Goal: Complete application form

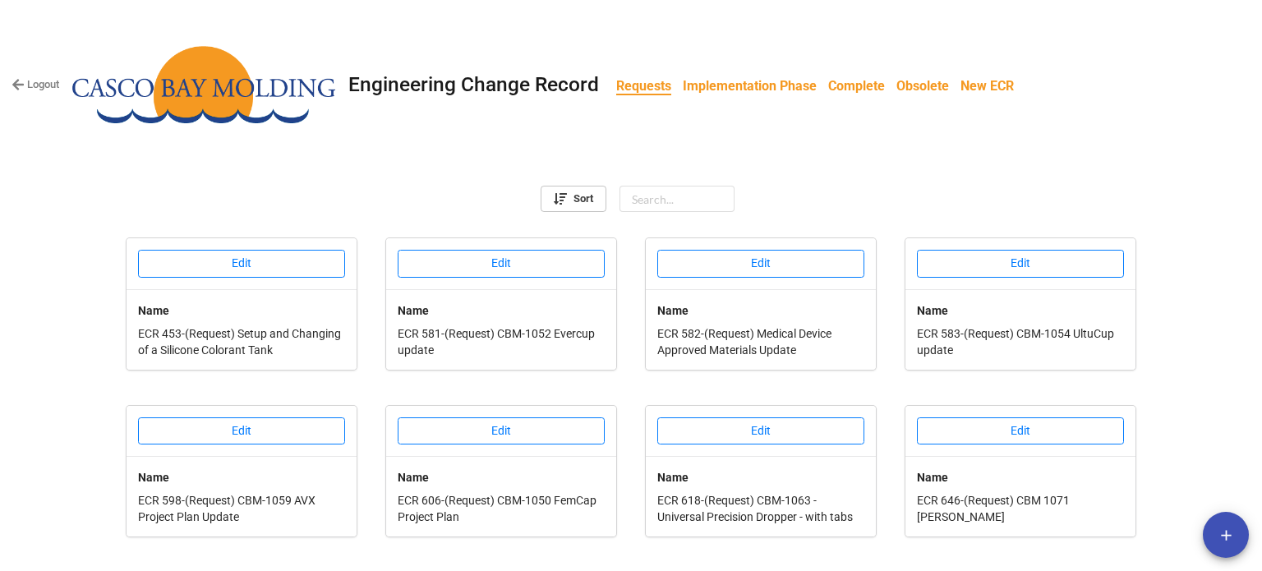
scroll to position [628, 0]
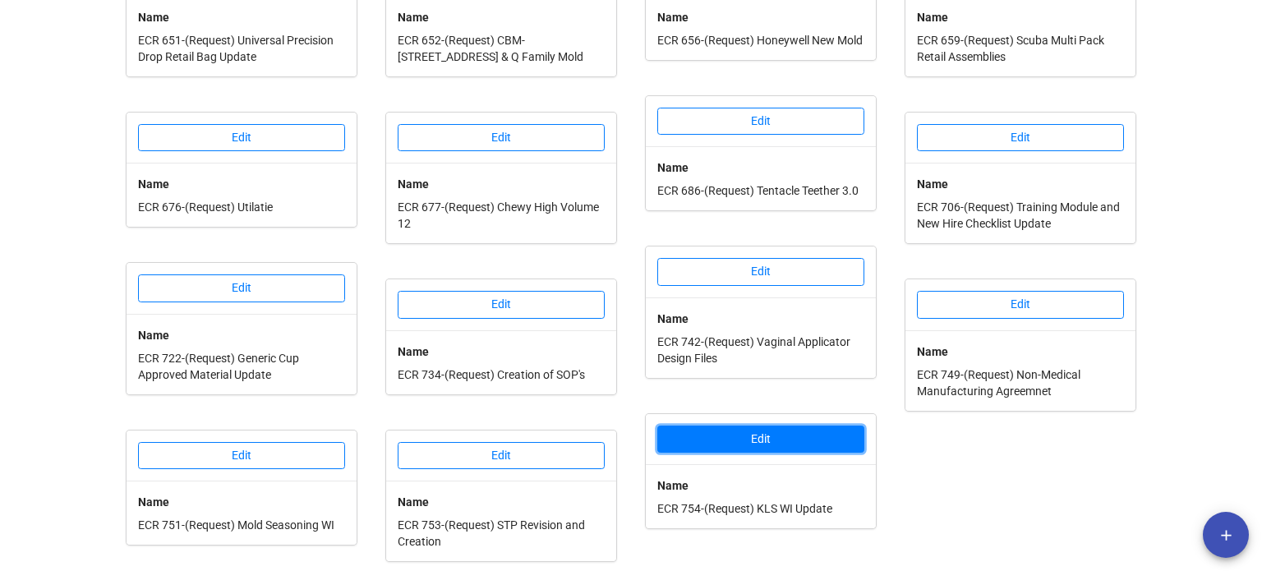
click at [760, 433] on button "Edit" at bounding box center [760, 440] width 207 height 28
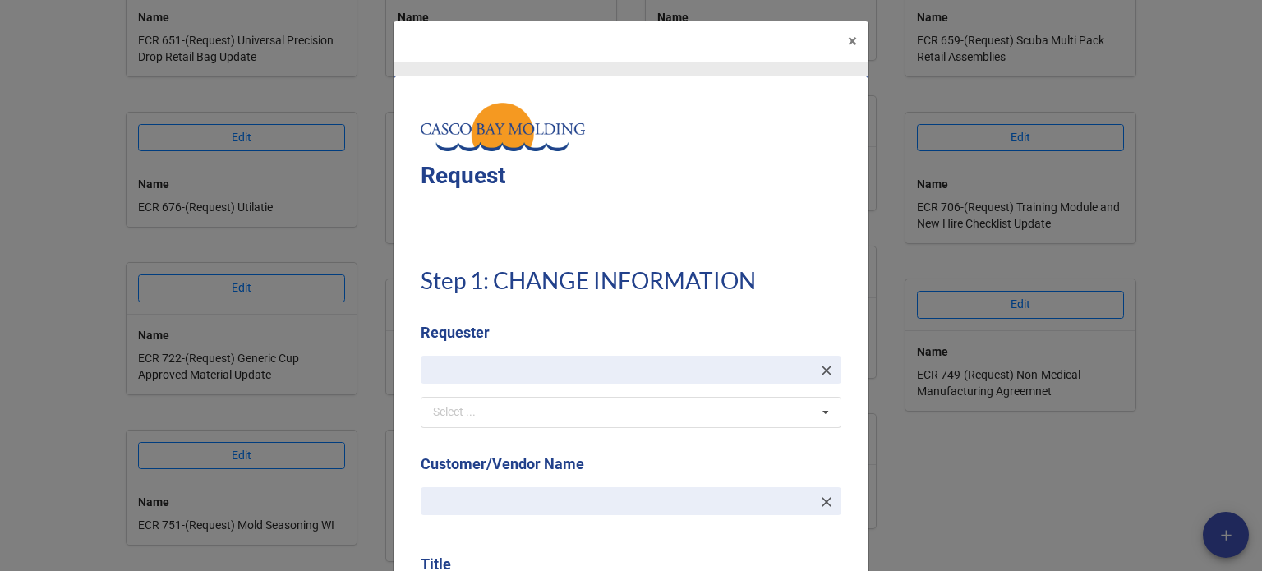
type textarea "x"
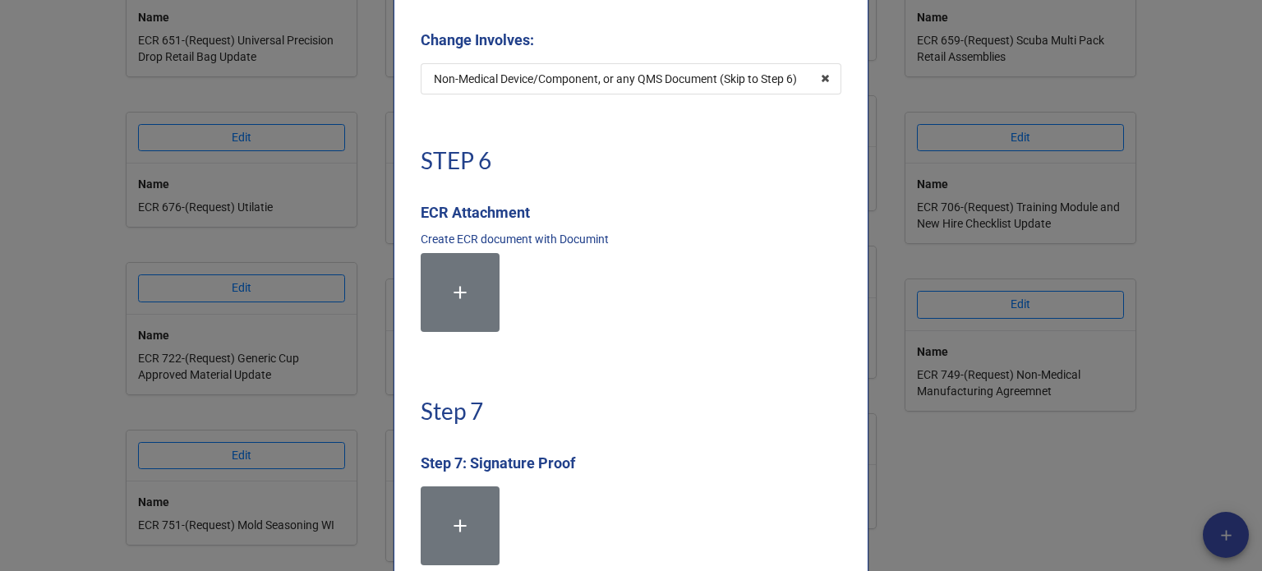
scroll to position [3698, 0]
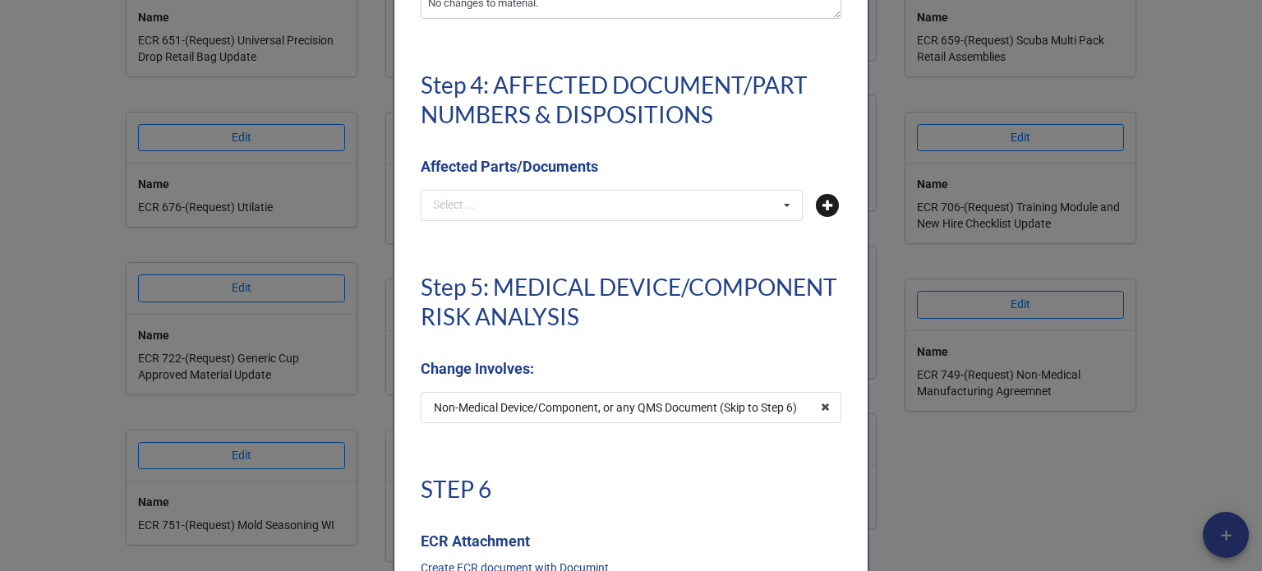
click at [825, 209] on icon at bounding box center [827, 205] width 23 height 23
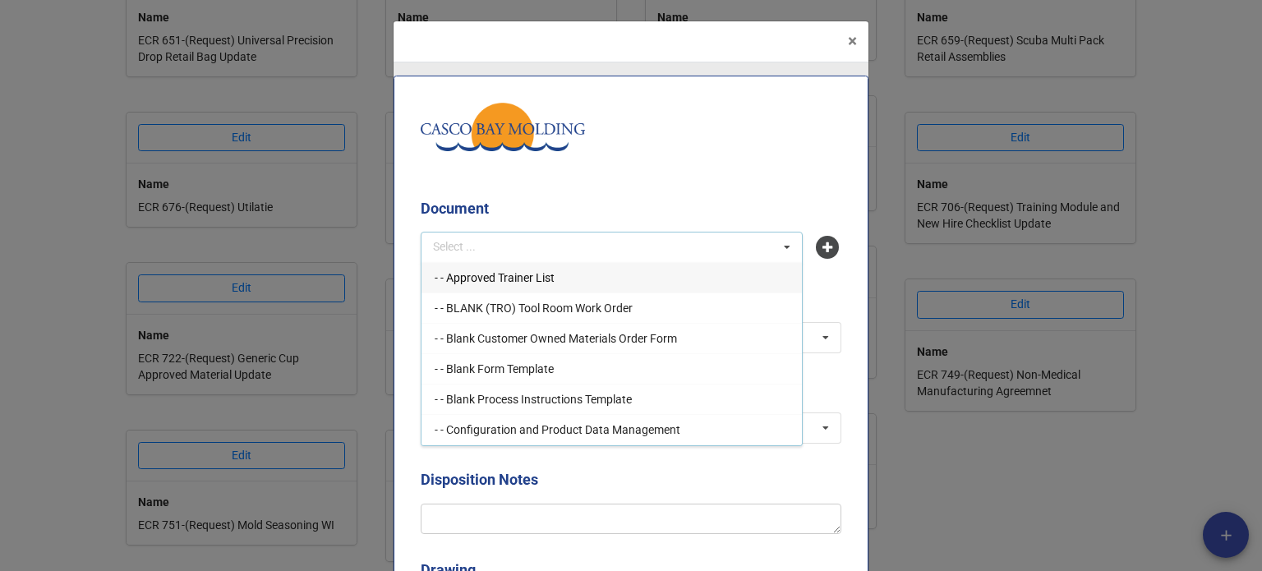
click at [501, 236] on div "Select ... - - Approved Trainer List - - BLANK (TRO) Tool Room Work Order - - B…" at bounding box center [612, 247] width 382 height 31
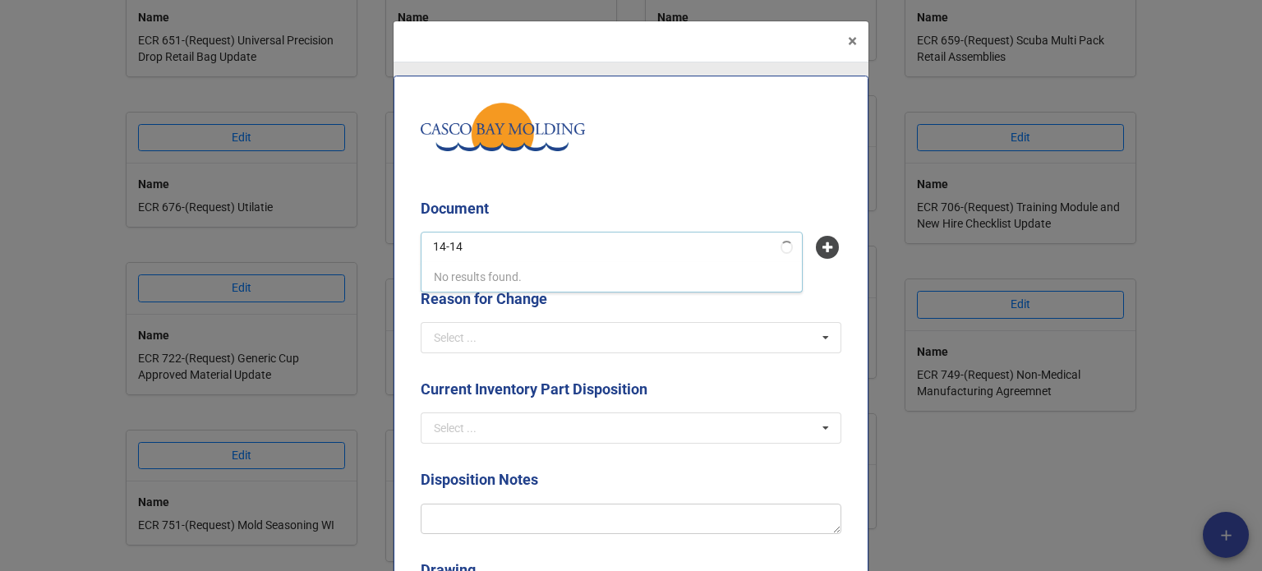
type input "14-147"
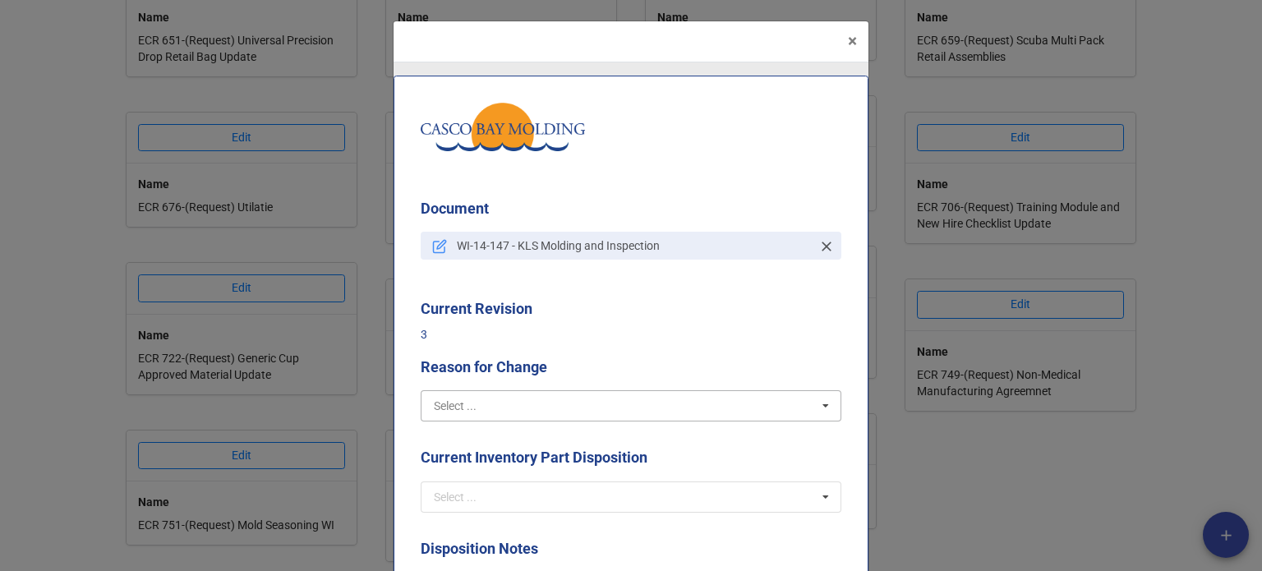
click at [579, 394] on input "text" at bounding box center [631, 406] width 419 height 30
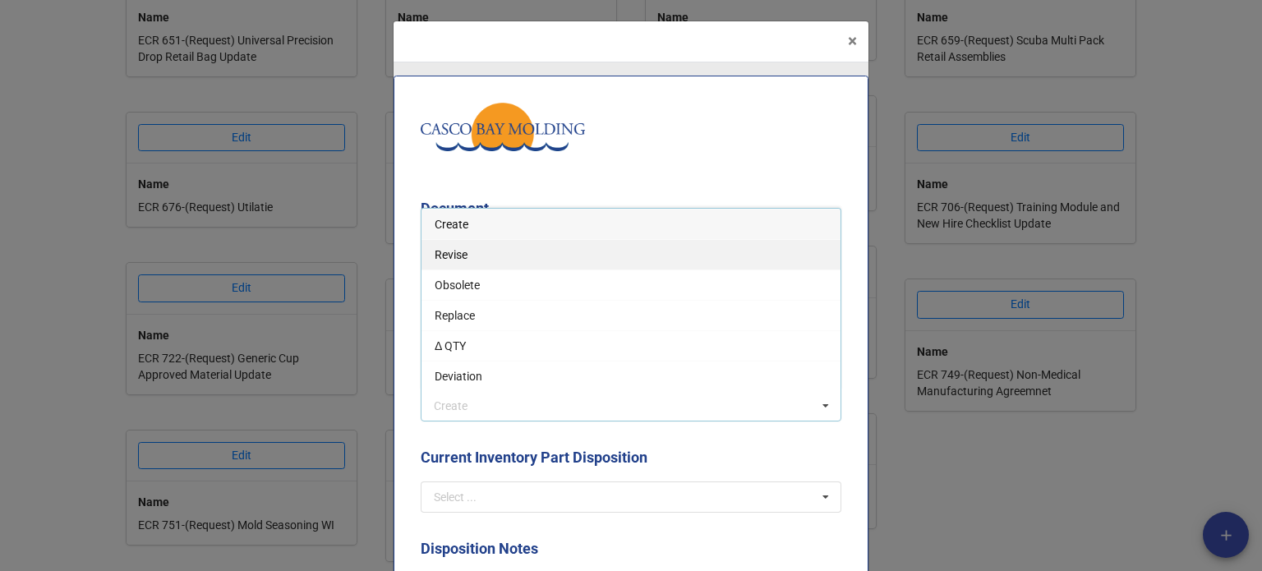
click at [449, 257] on span "Revise" at bounding box center [451, 254] width 33 height 13
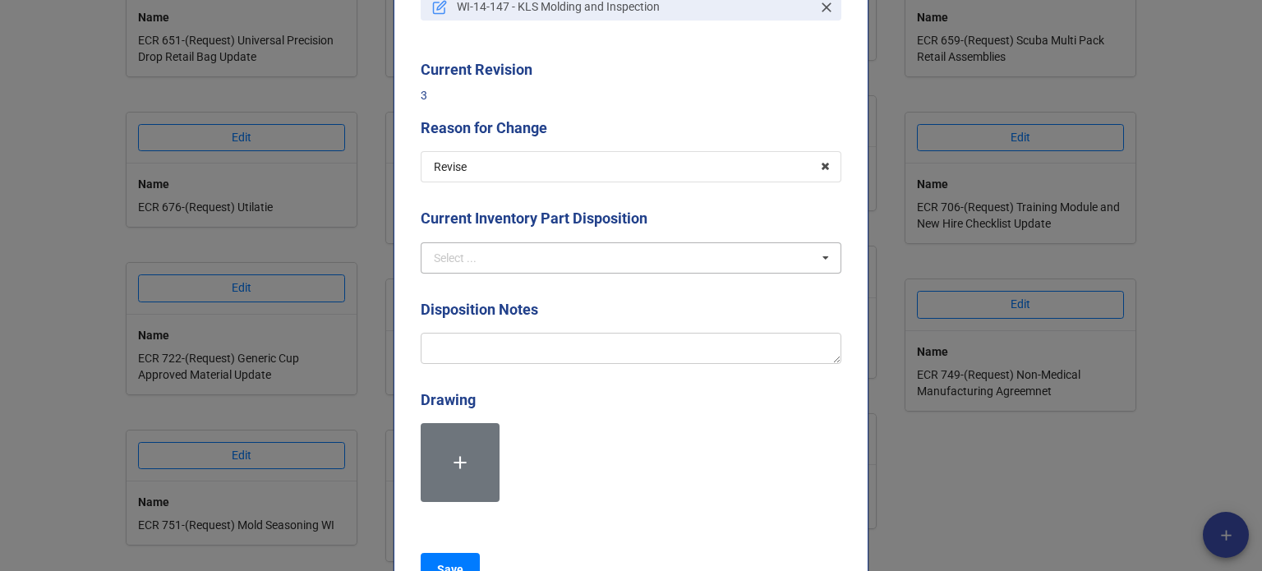
scroll to position [247, 0]
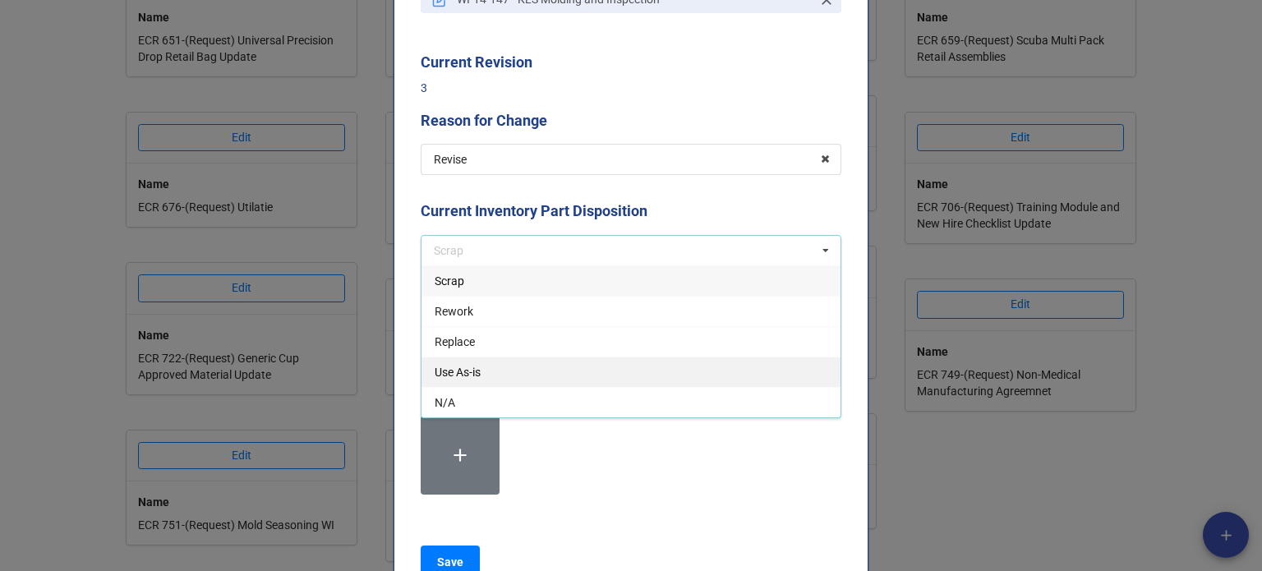
click at [524, 376] on div "Use As-is" at bounding box center [631, 372] width 419 height 30
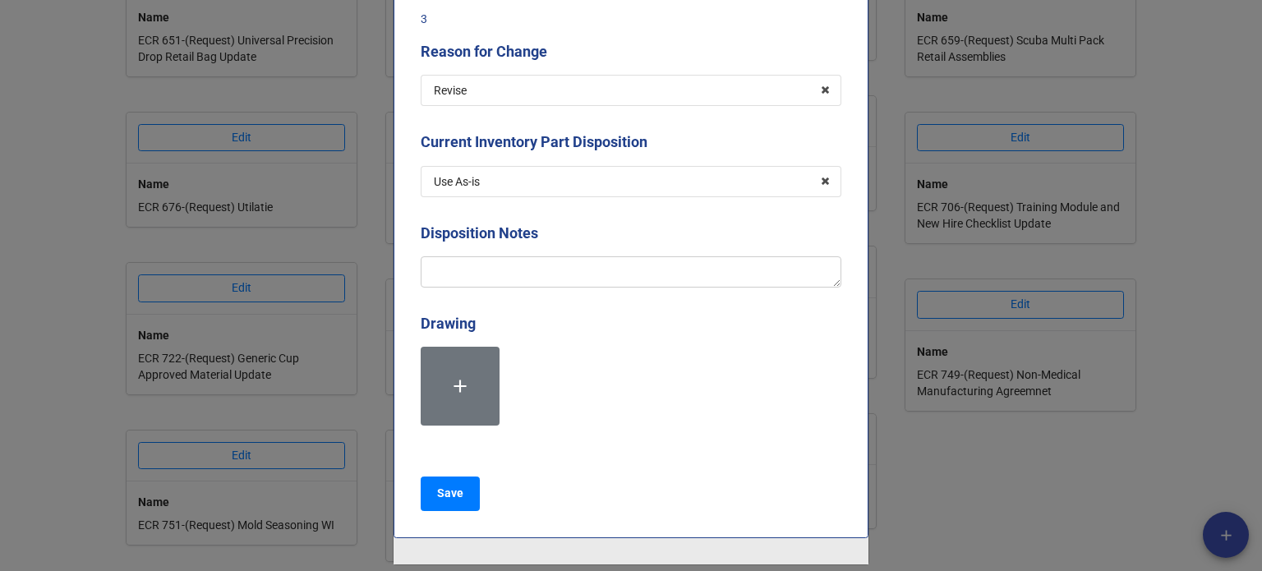
scroll to position [329, 0]
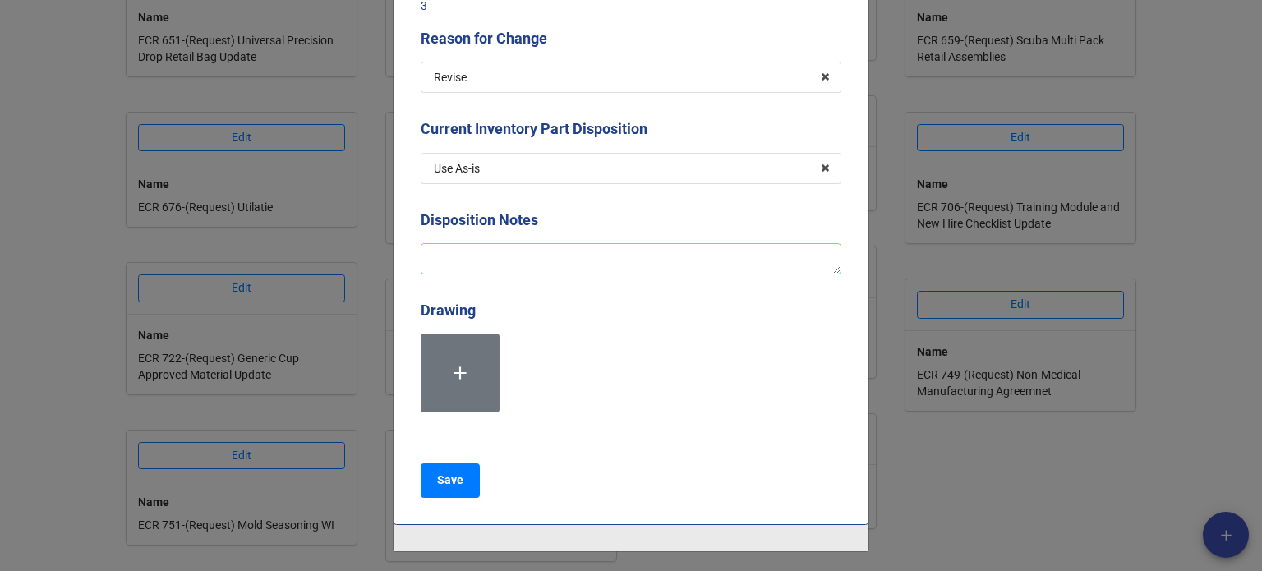
type textarea "x"
type textarea "A"
type textarea "x"
type textarea "Ad"
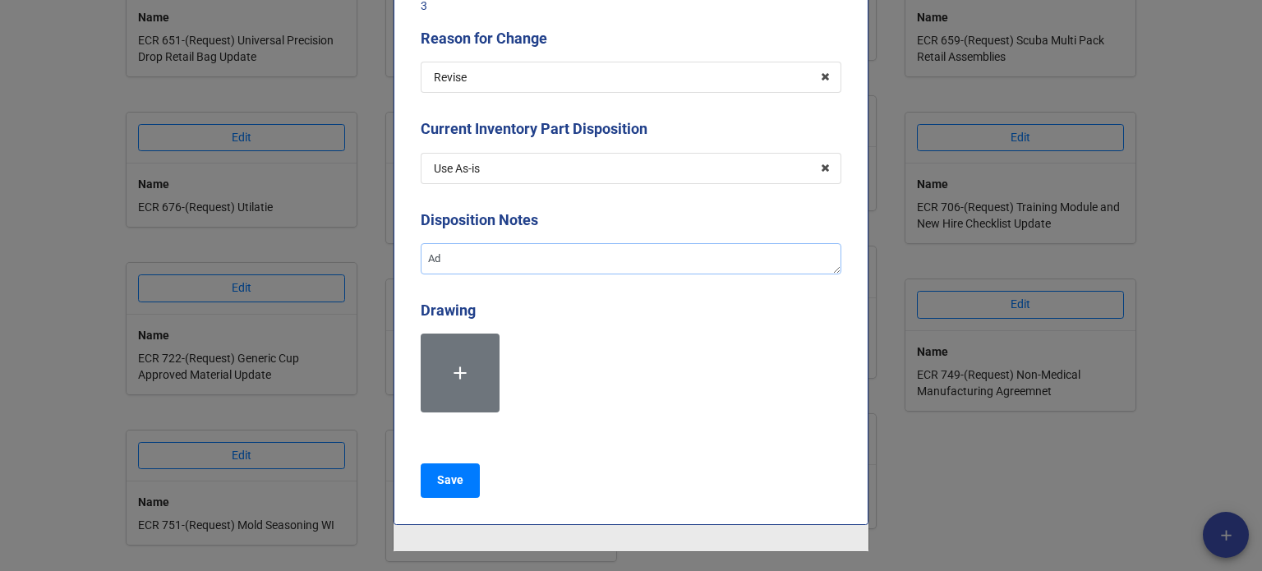
type textarea "x"
type textarea "Add"
type textarea "x"
type textarea "Addi"
type textarea "x"
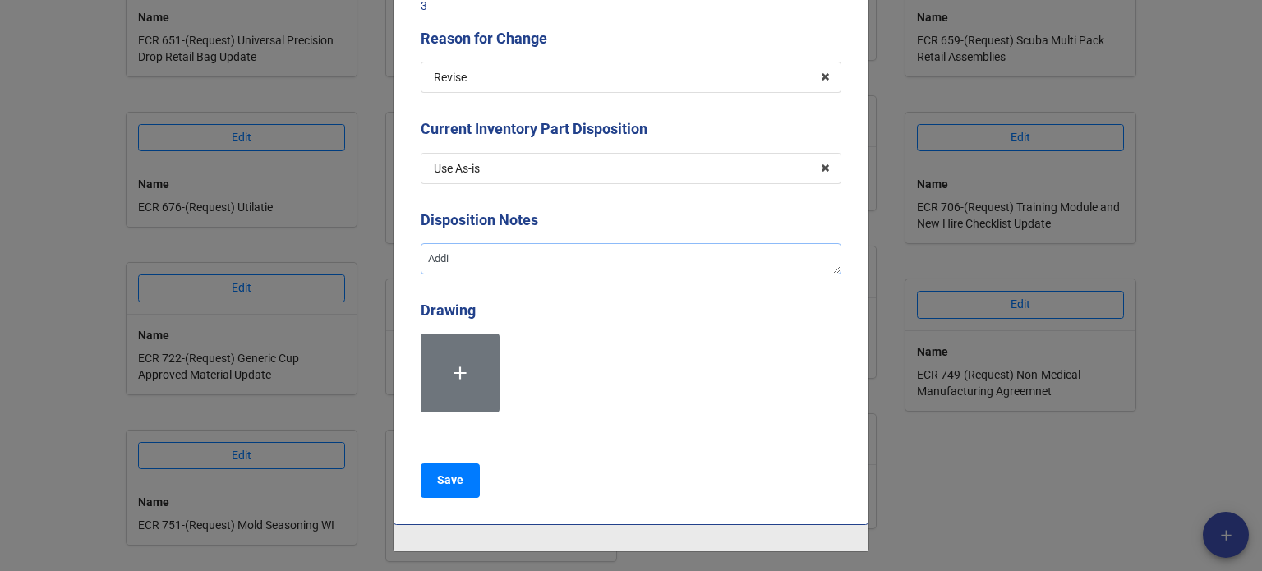
type textarea "Addin"
type textarea "x"
type textarea "Adding"
type textarea "x"
type textarea "Adding"
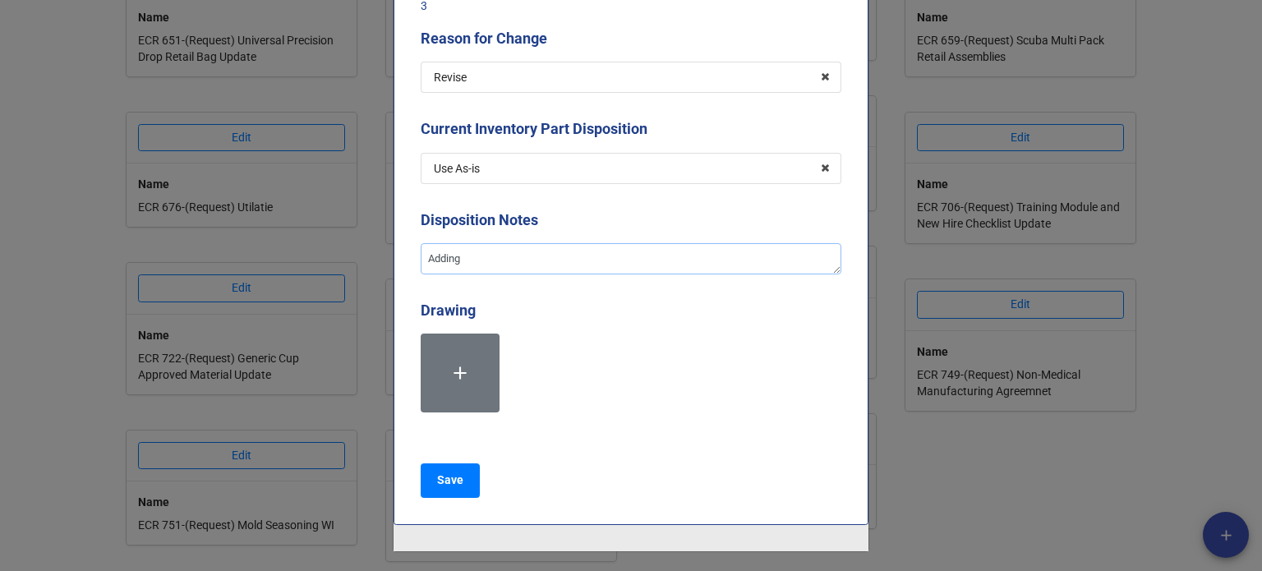
type textarea "x"
type textarea "Adding i"
type textarea "x"
type textarea "Adding in"
type textarea "x"
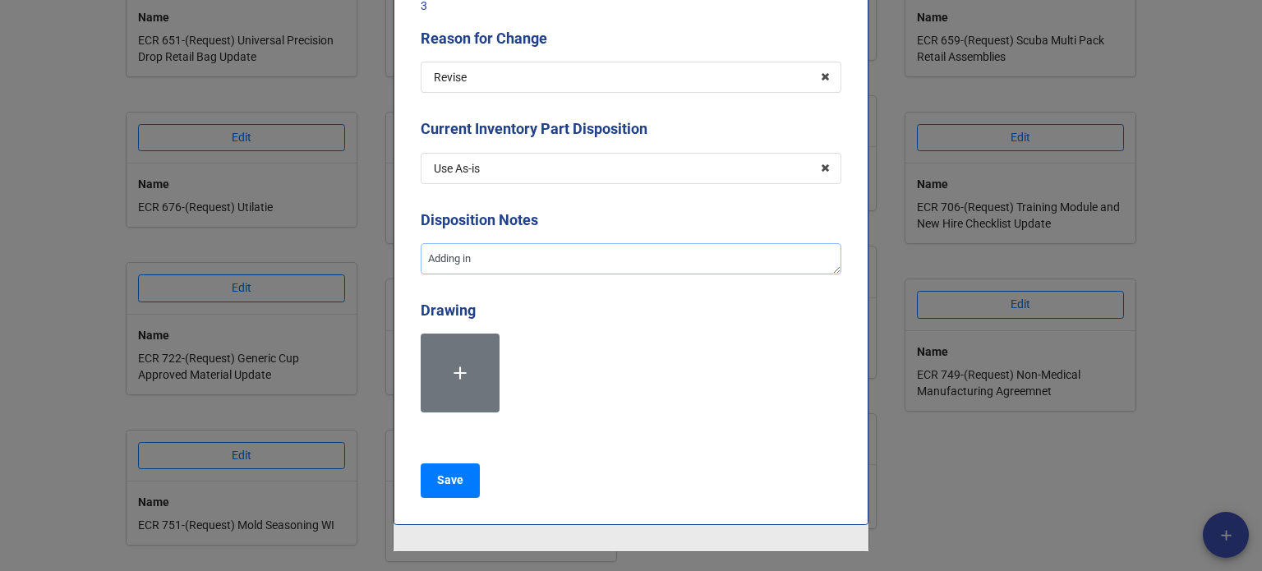
type textarea "Adding in"
type textarea "x"
type textarea "Adding in t"
type textarea "x"
type textarea "Adding in th"
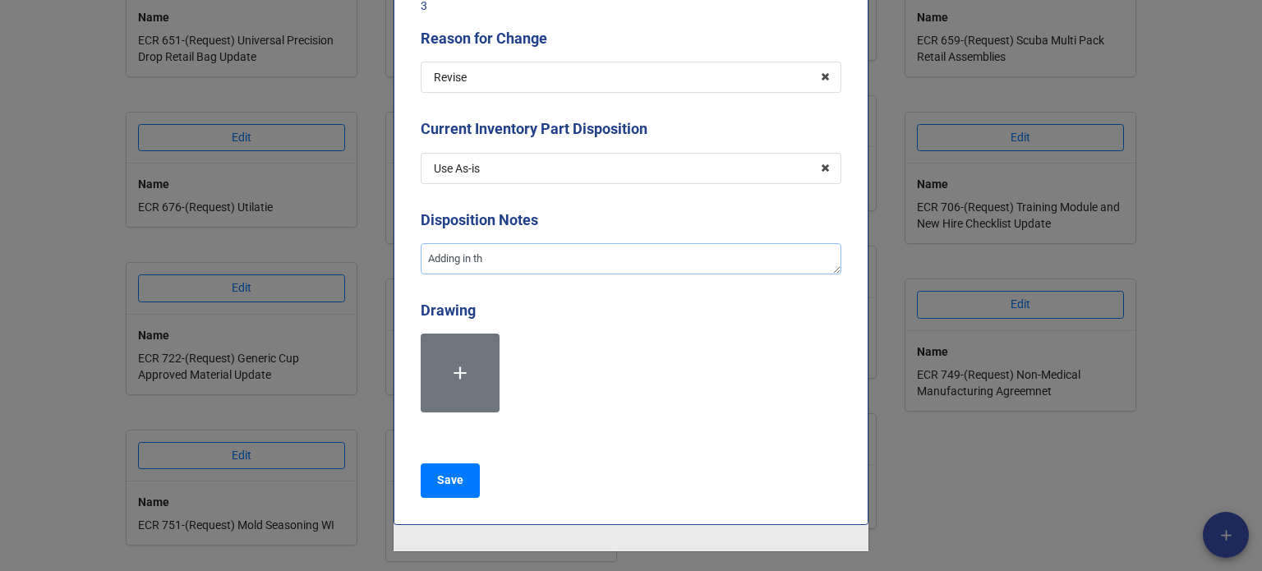
type textarea "x"
type textarea "Adding in the"
type textarea "x"
type textarea "Adding in the"
type textarea "x"
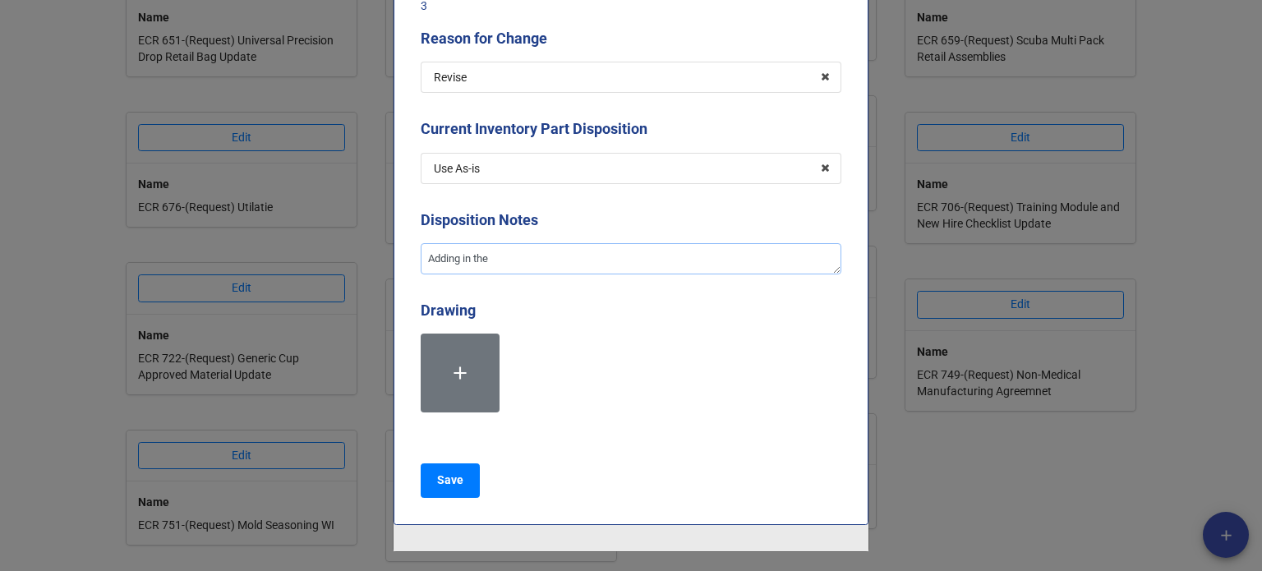
type textarea "Adding in the s"
type textarea "x"
type textarea "Adding in the st"
type textarea "x"
type textarea "Adding in the str"
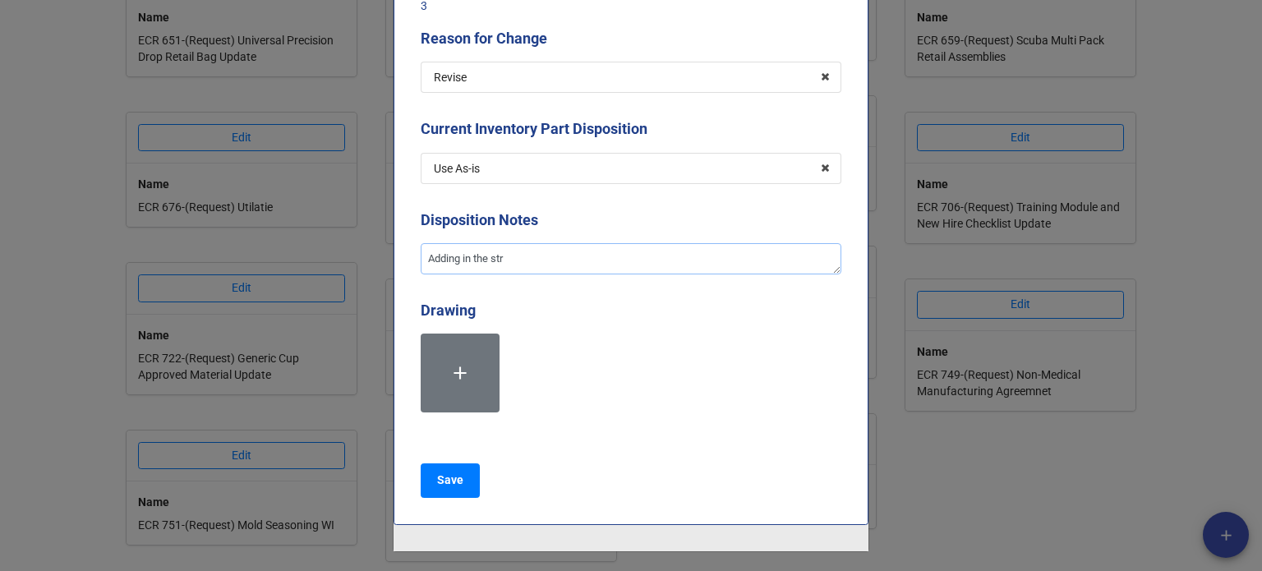
type textarea "x"
type textarea "Adding in the stra"
type textarea "x"
type textarea "Adding in the strar"
type textarea "x"
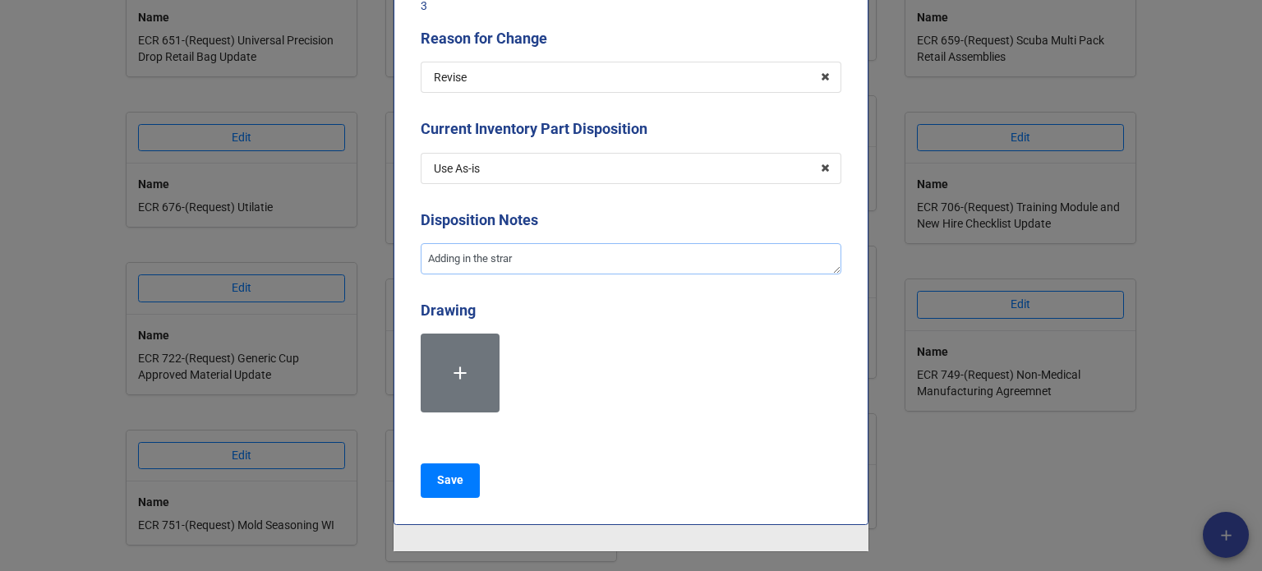
type textarea "Adding in the strart"
type textarea "x"
type textarea "Adding in the strar"
type textarea "x"
type textarea "Adding in the stra"
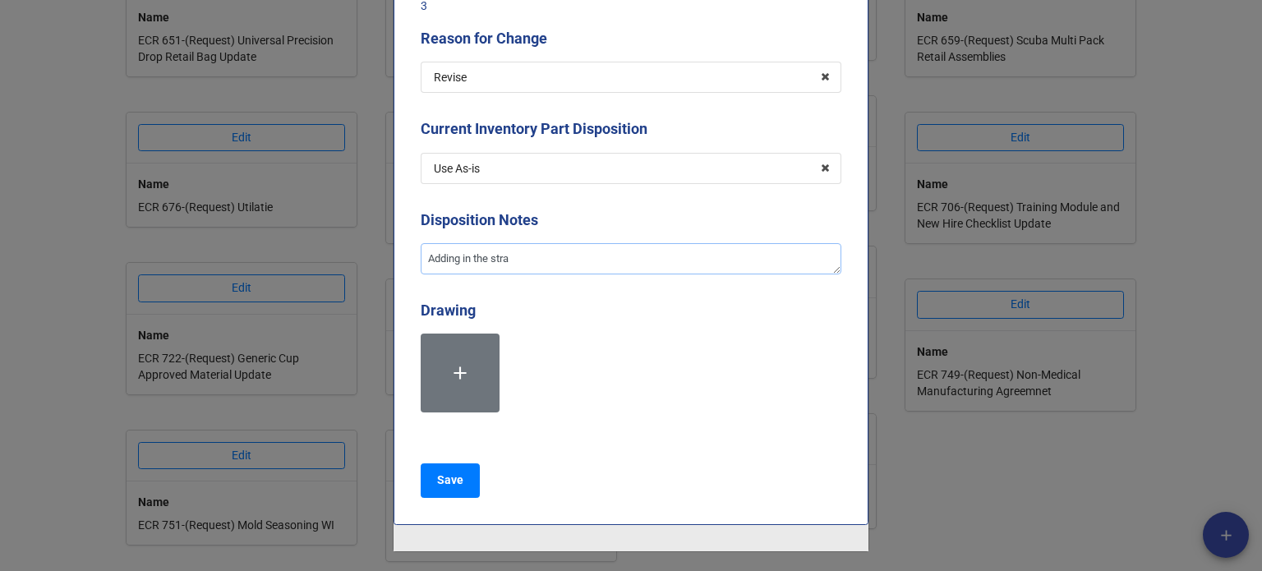
type textarea "x"
type textarea "Adding in the str"
type textarea "x"
type textarea "Adding in the st"
type textarea "x"
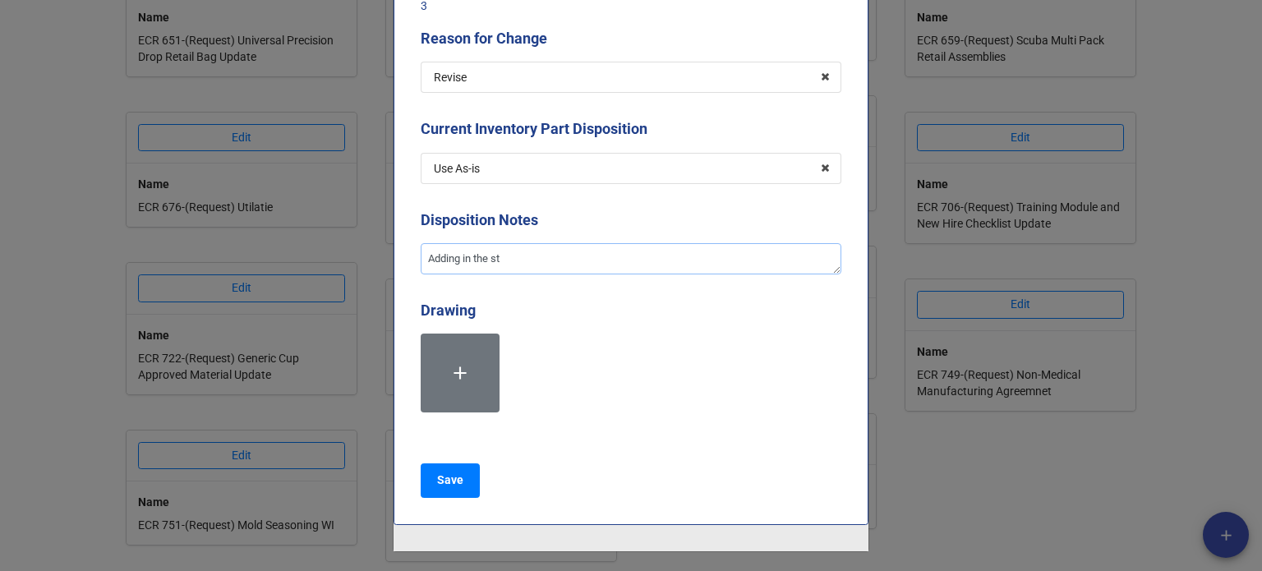
type textarea "Adding in the sta"
type textarea "x"
type textarea "Adding in the start"
type textarea "x"
type textarea "Adding in the start"
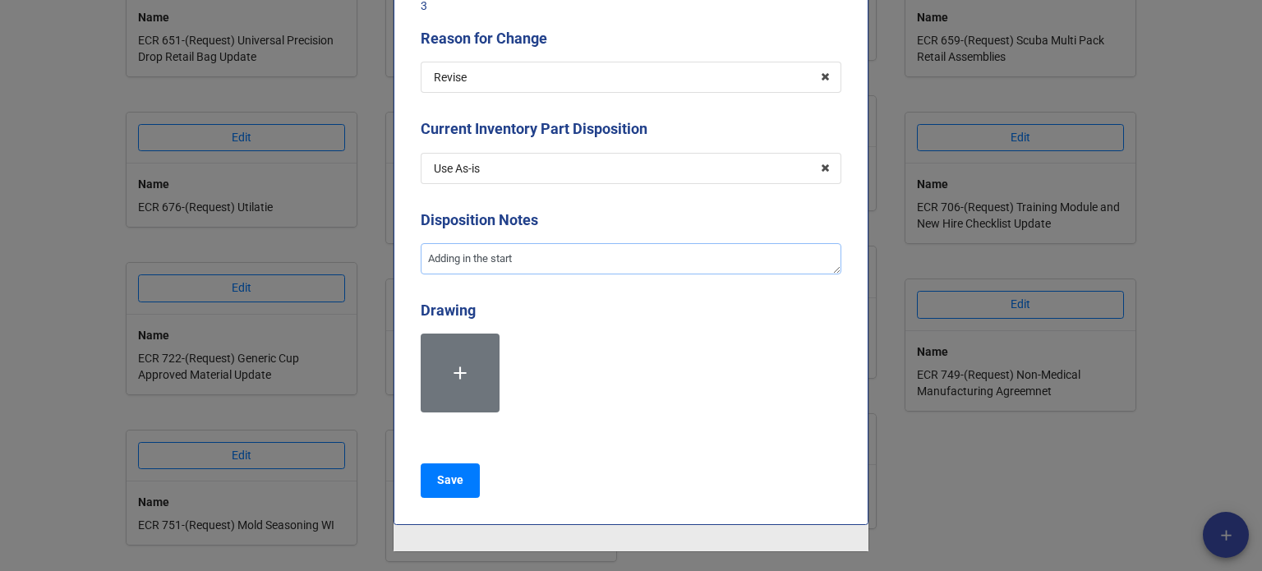
type textarea "x"
type textarea "Adding in the start u"
type textarea "x"
type textarea "Adding in the start up"
type textarea "x"
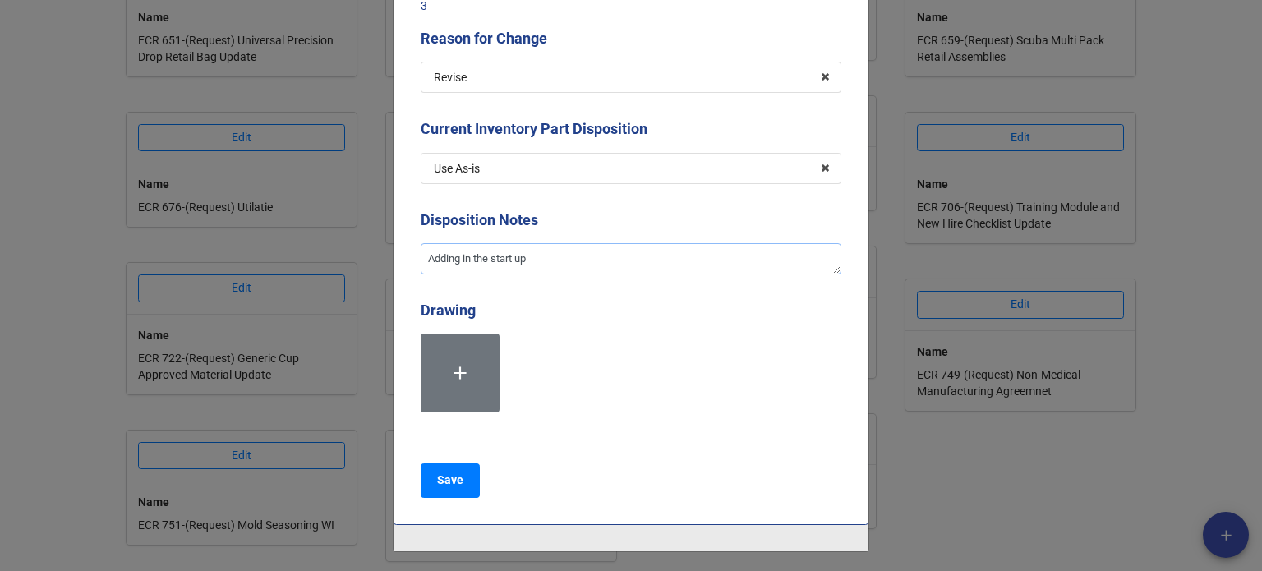
type textarea "Adding in the start up"
type textarea "x"
type textarea "Adding in the start up p"
type textarea "x"
type textarea "Adding in the start up pr"
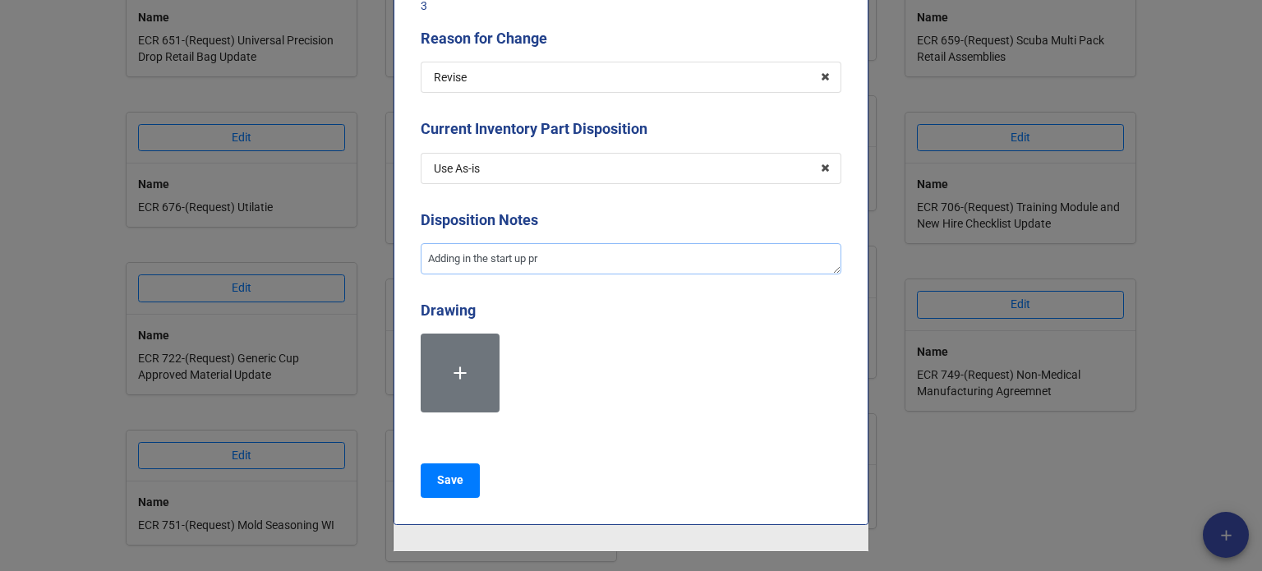
type textarea "x"
type textarea "Adding in the start up pro"
type textarea "x"
type textarea "Adding in the start up proc"
type textarea "x"
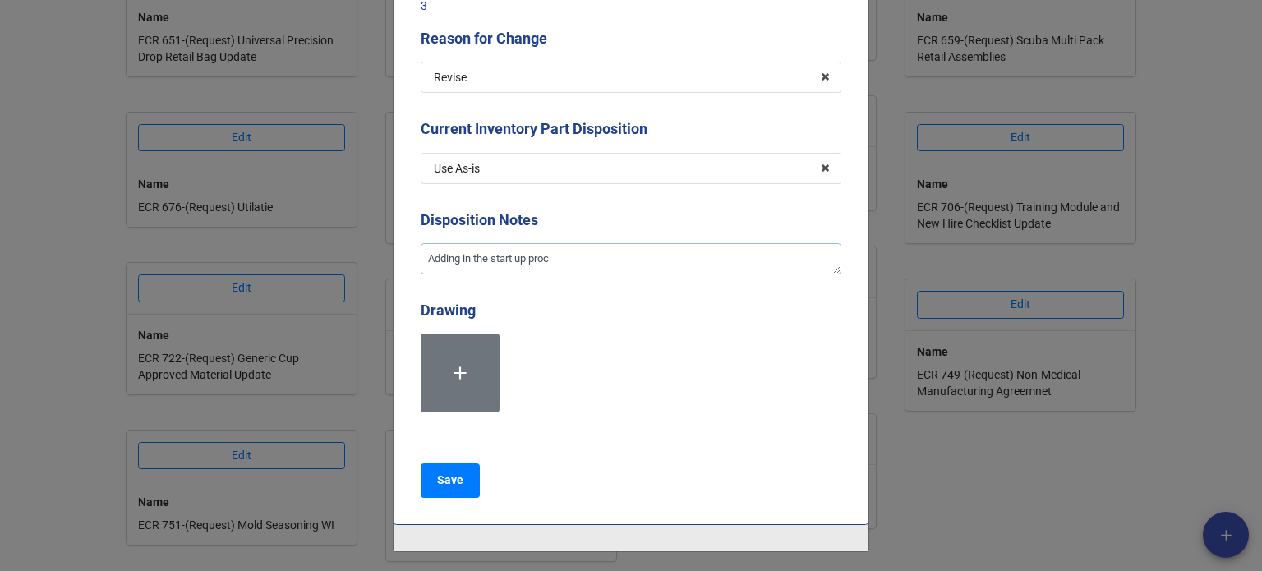
type textarea "Adding in the start up proce"
type textarea "x"
type textarea "Adding in the start up proced"
type textarea "x"
type textarea "Adding in the start up procedu"
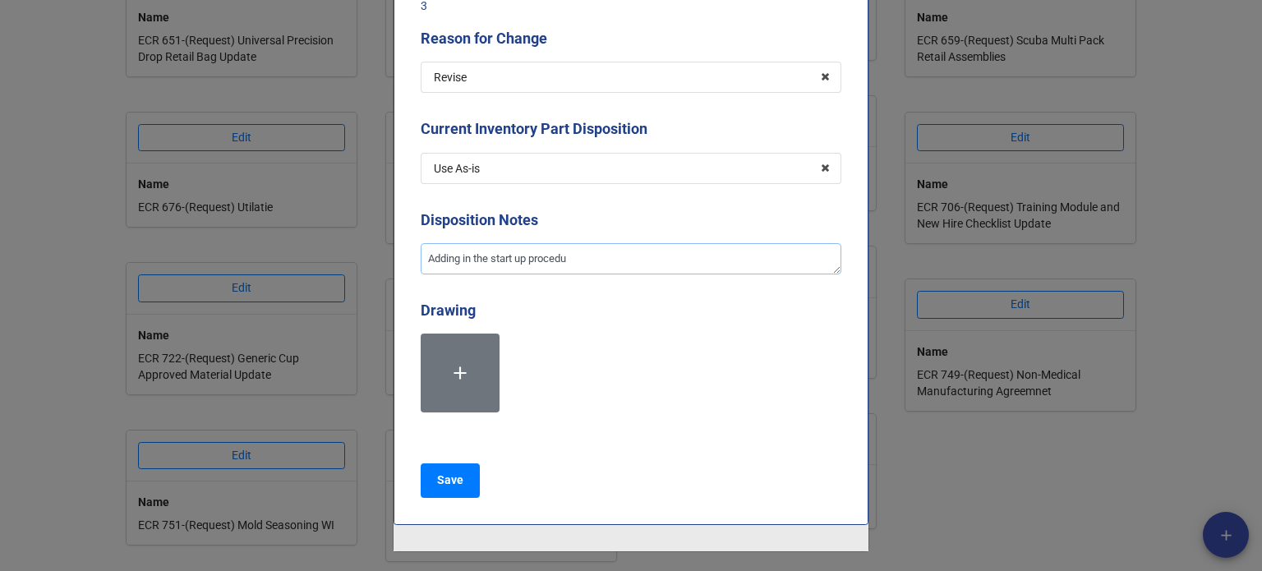
type textarea "x"
type textarea "Adding in the start up procedur"
type textarea "x"
type textarea "Adding in the start up procedure"
type textarea "x"
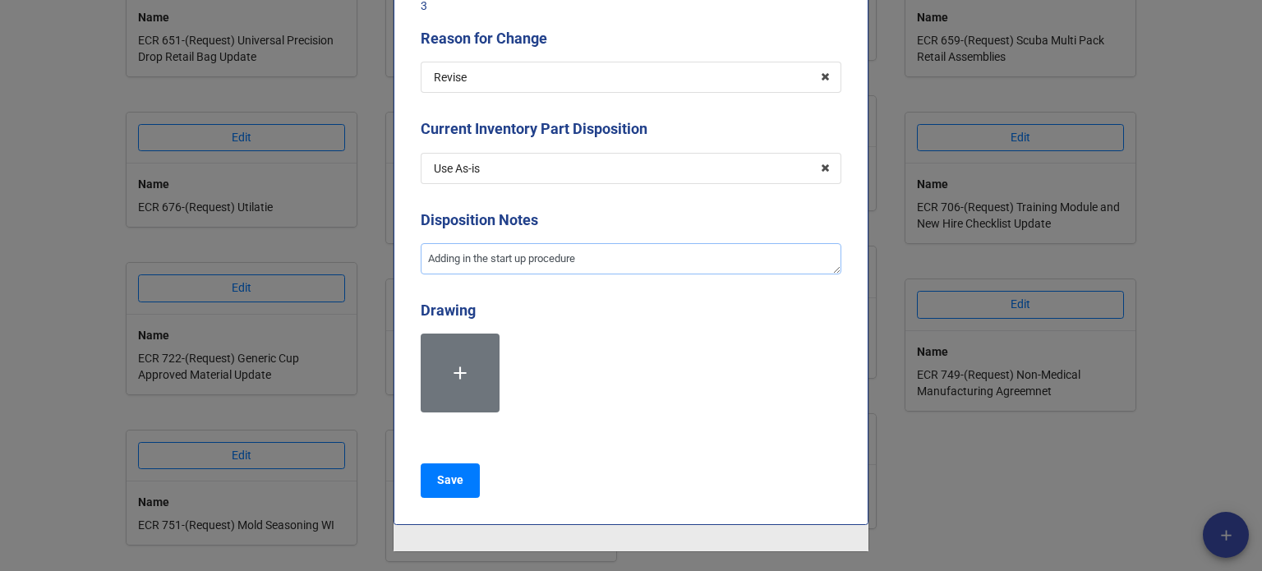
type textarea "Adding in the start up procedure"
type textarea "x"
type textarea "Adding in the start up procedure t"
type textarea "x"
type textarea "Adding in the start up procedure to"
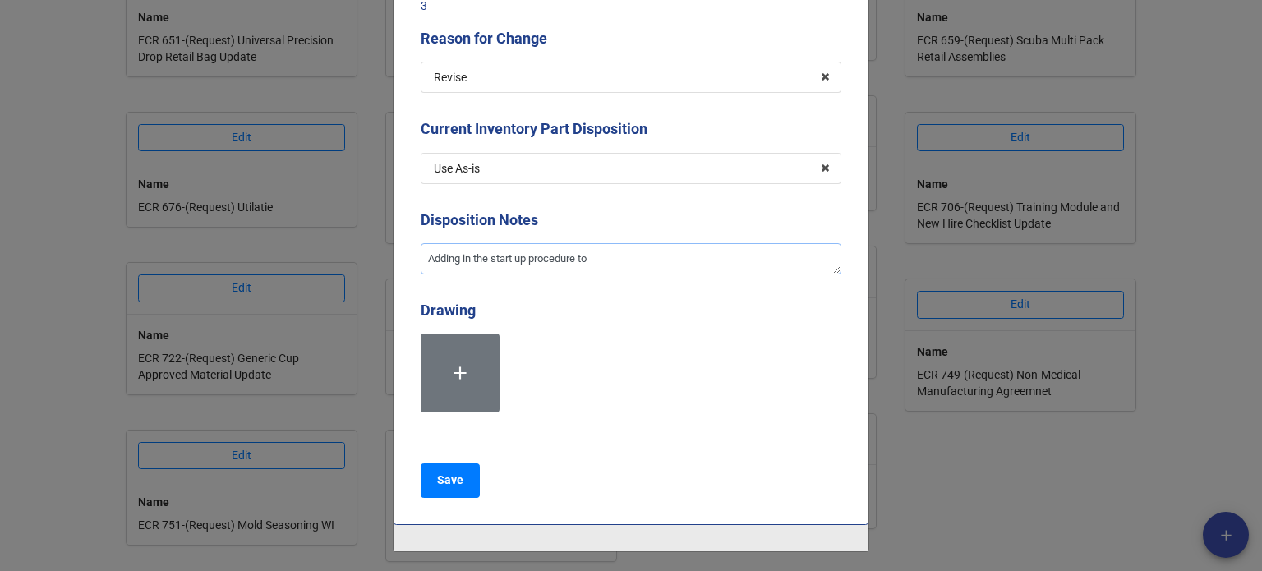
type textarea "x"
type textarea "Adding in the start up procedure to"
type textarea "x"
type textarea "Adding in the start up procedure to th"
type textarea "x"
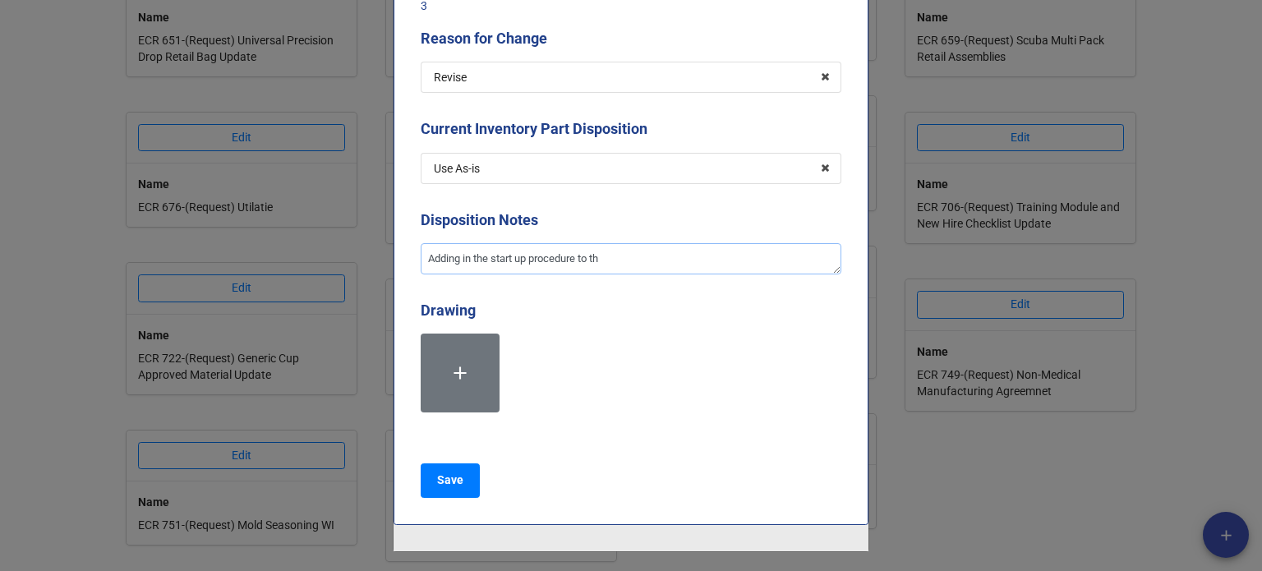
type textarea "Adding in the start up procedure to thi"
type textarea "x"
type textarea "Adding in the start up procedure to this"
type textarea "x"
type textarea "Adding in the start up procedure to this"
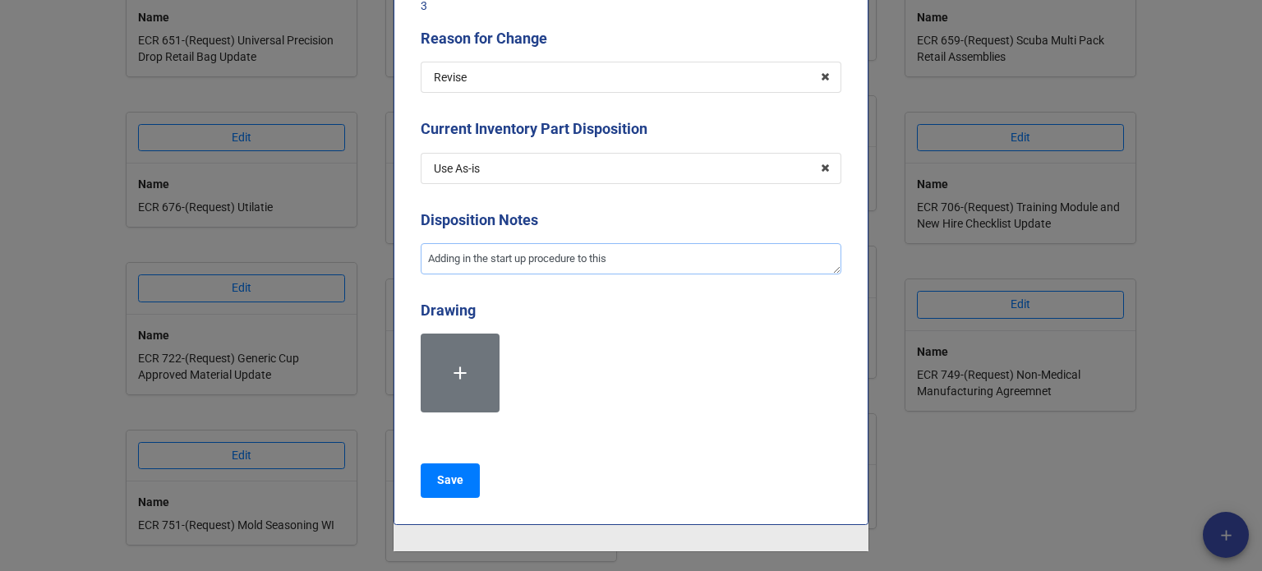
type textarea "x"
type textarea "Adding in the start up procedure to this p"
type textarea "x"
type textarea "Adding in the start up procedure to this pr"
type textarea "x"
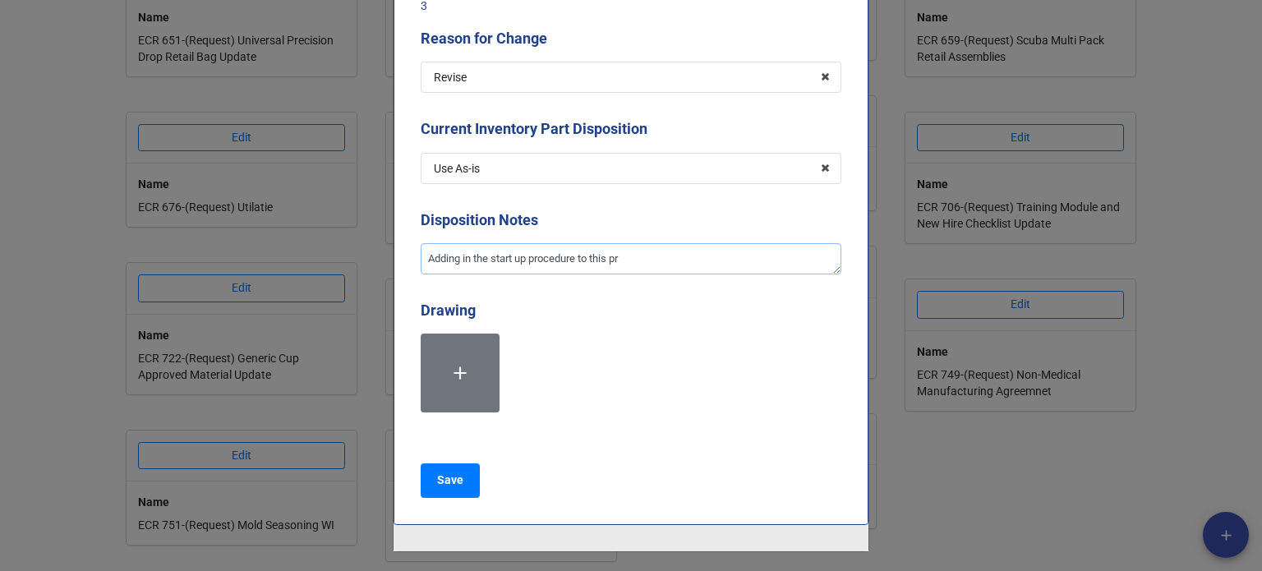
type textarea "Adding in the start up procedure to this pro"
type textarea "x"
type textarea "Adding in the start up procedure to this proc"
type textarea "x"
type textarea "Adding in the start up procedure to this proce"
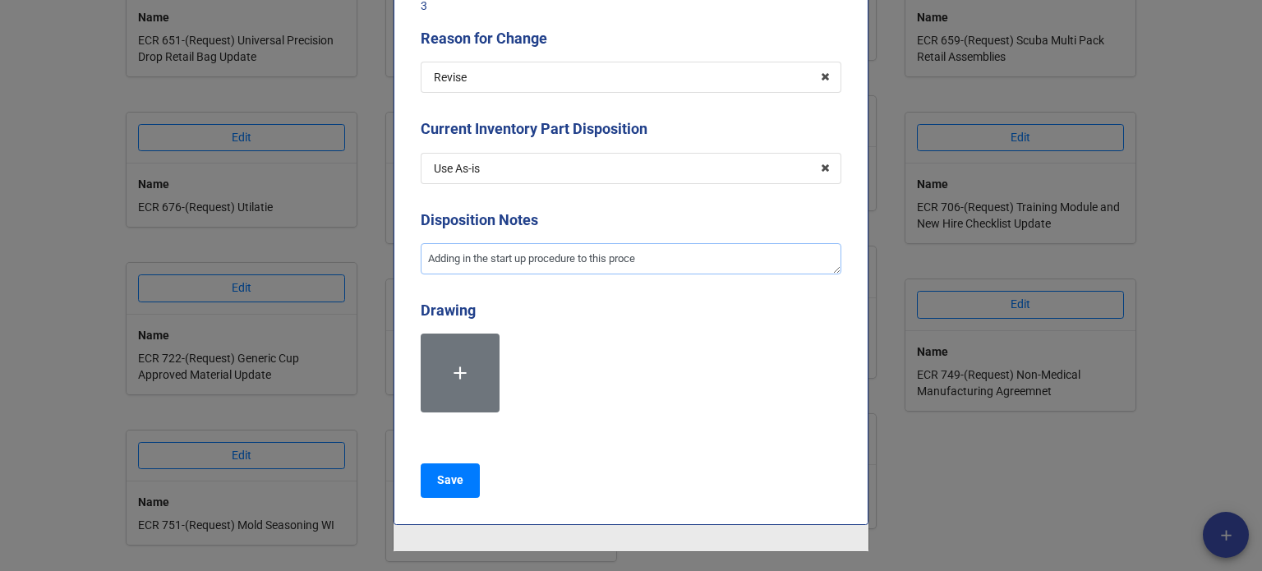
type textarea "x"
type textarea "Adding in the start up procedure to this proces"
type textarea "x"
type textarea "Adding in the start up procedure to this process"
type textarea "x"
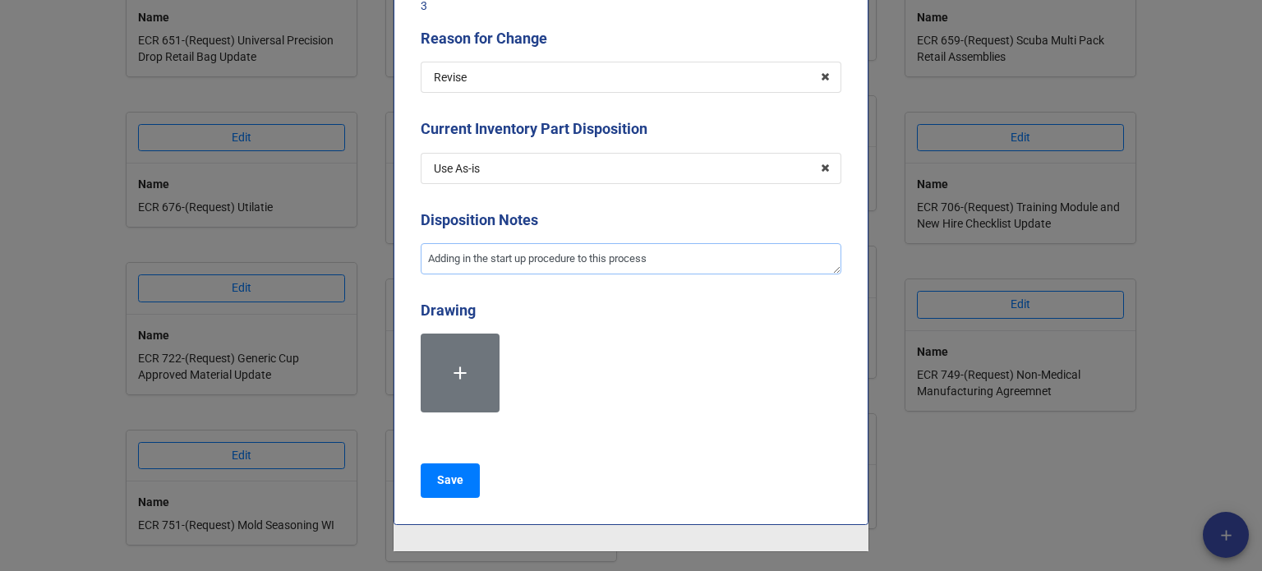
type textarea "Adding in the start up procedure to this process"
type textarea "x"
type textarea "Adding in the start up procedure to this process a"
type textarea "x"
type textarea "Adding in the start up procedure to this process as"
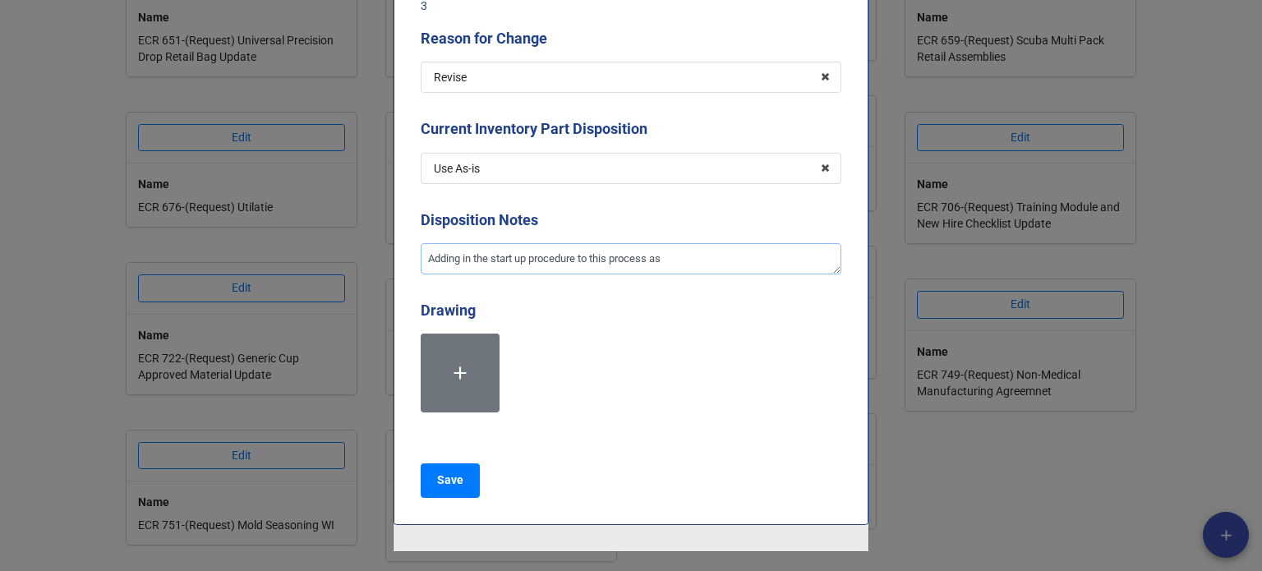
type textarea "x"
type textarea "Adding in the start up procedure to this process as"
type textarea "x"
type textarea "Adding in the start up procedure to this process as we"
type textarea "x"
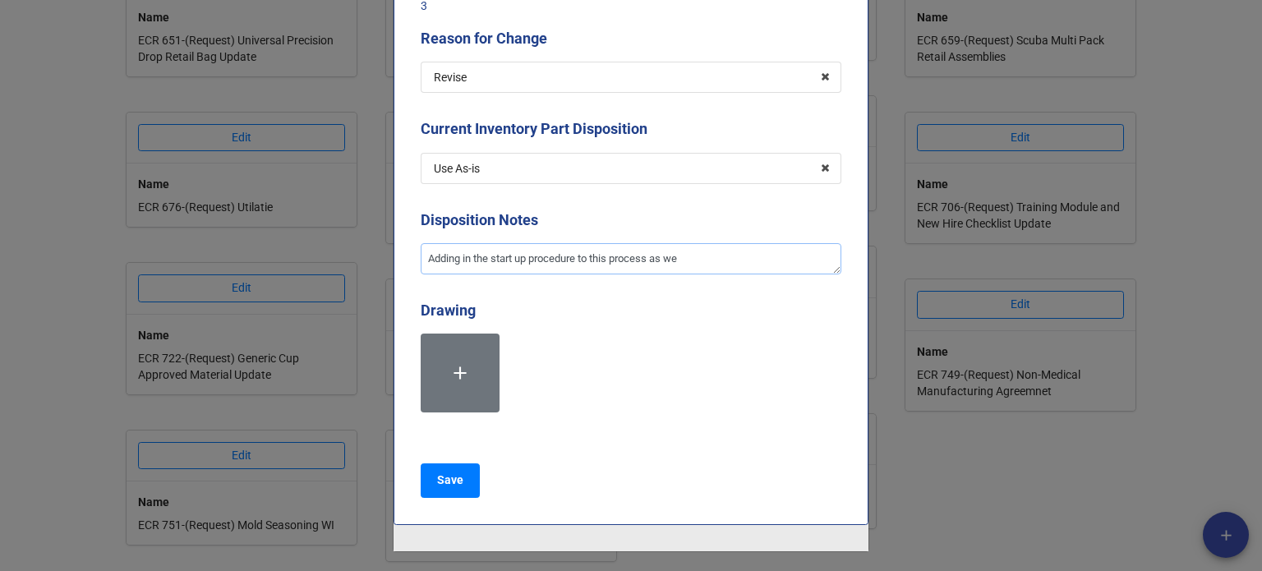
type textarea "Adding in the start up procedure to this process as wel"
type textarea "x"
type textarea "Adding in the start up procedure to this process as well"
type textarea "x"
type textarea "Adding in the start up procedure to this process as well a"
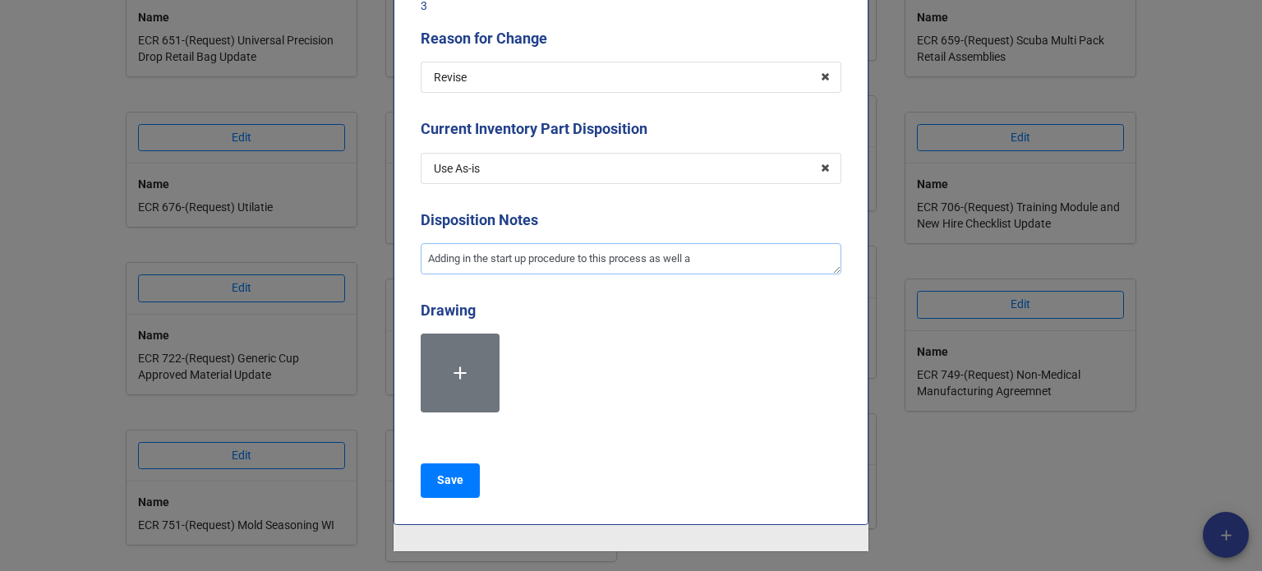
type textarea "x"
type textarea "Adding in the start up procedure to this process as well as"
type textarea "x"
type textarea "Adding in the start up procedure to this process as well as r"
type textarea "x"
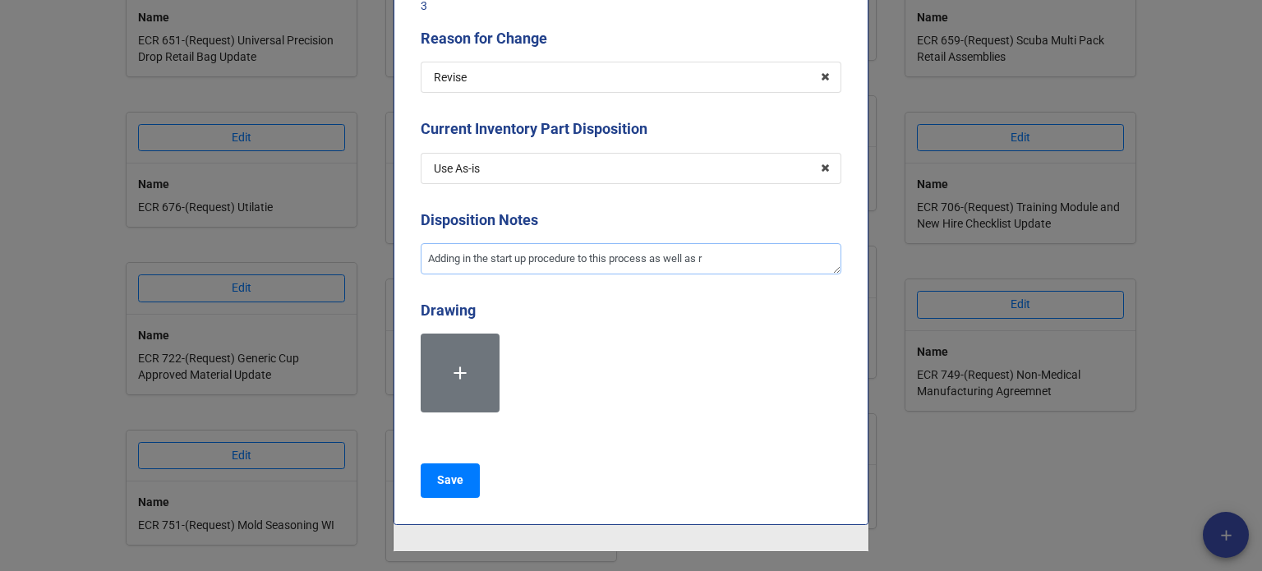
type textarea "Adding in the start up procedure to this process as well as re"
type textarea "x"
type textarea "Adding in the start up procedure to this process as well as rem"
type textarea "x"
type textarea "Adding in the start up procedure to this process as well as remo"
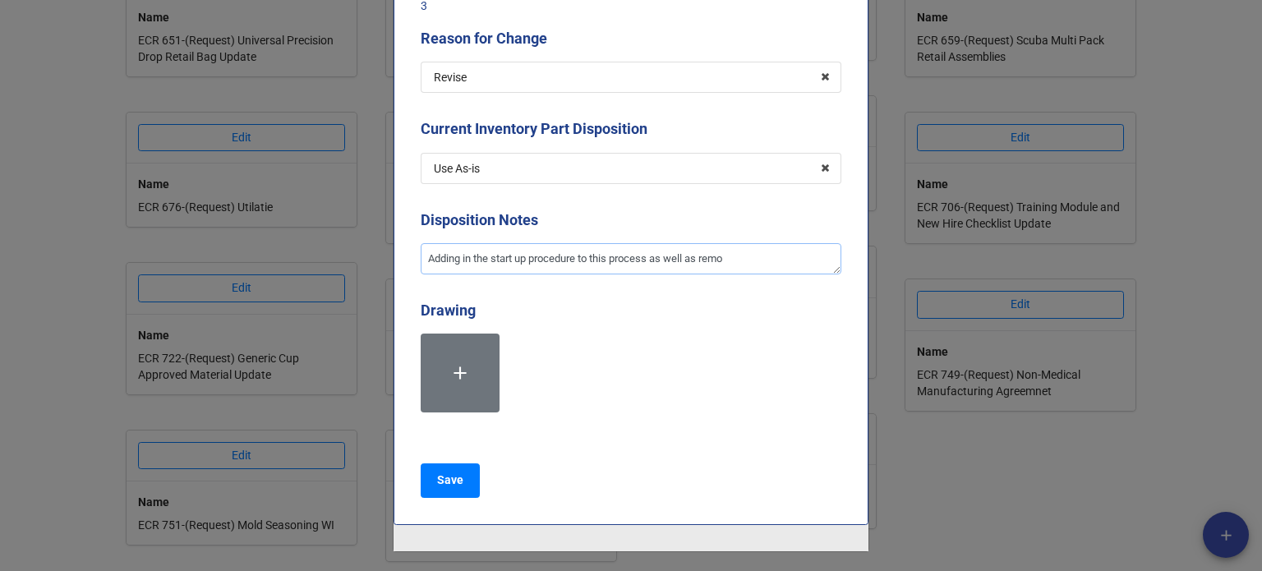
type textarea "x"
type textarea "Adding in the start up procedure to this process as well as remov"
type textarea "x"
type textarea "Adding in the start up procedure to this process as well as removin"
type textarea "x"
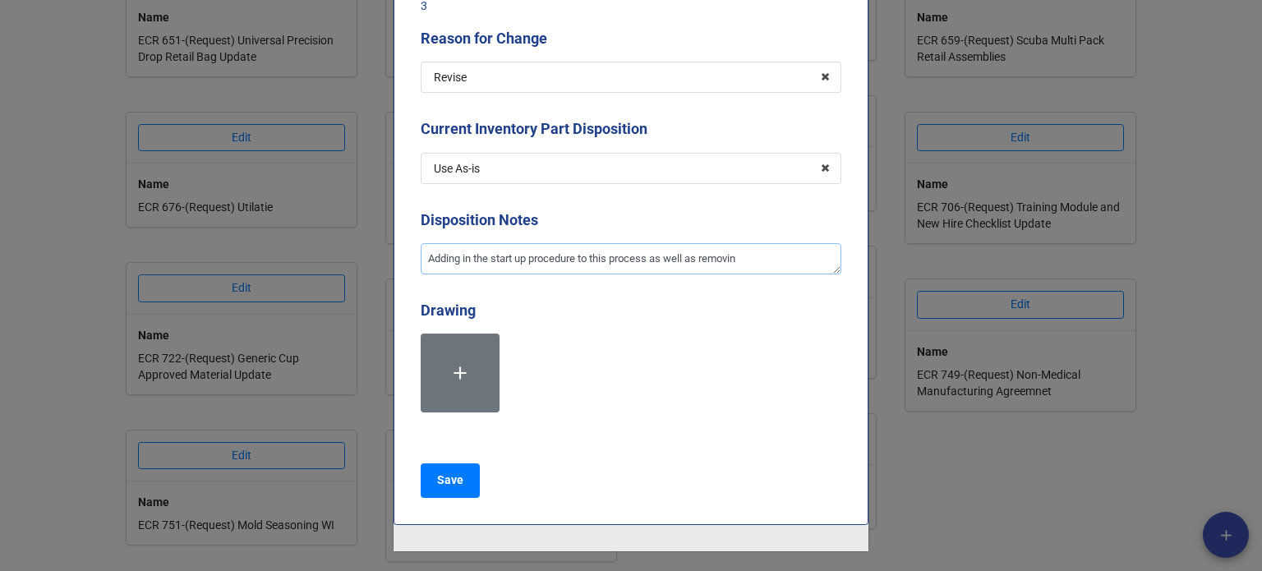
type textarea "Adding in the start up procedure to this process as well as removing"
type textarea "x"
type textarea "Adding in the start up procedure to this process as well as removing"
type textarea "x"
type textarea "Adding in the start up procedure to this process as well as removing th"
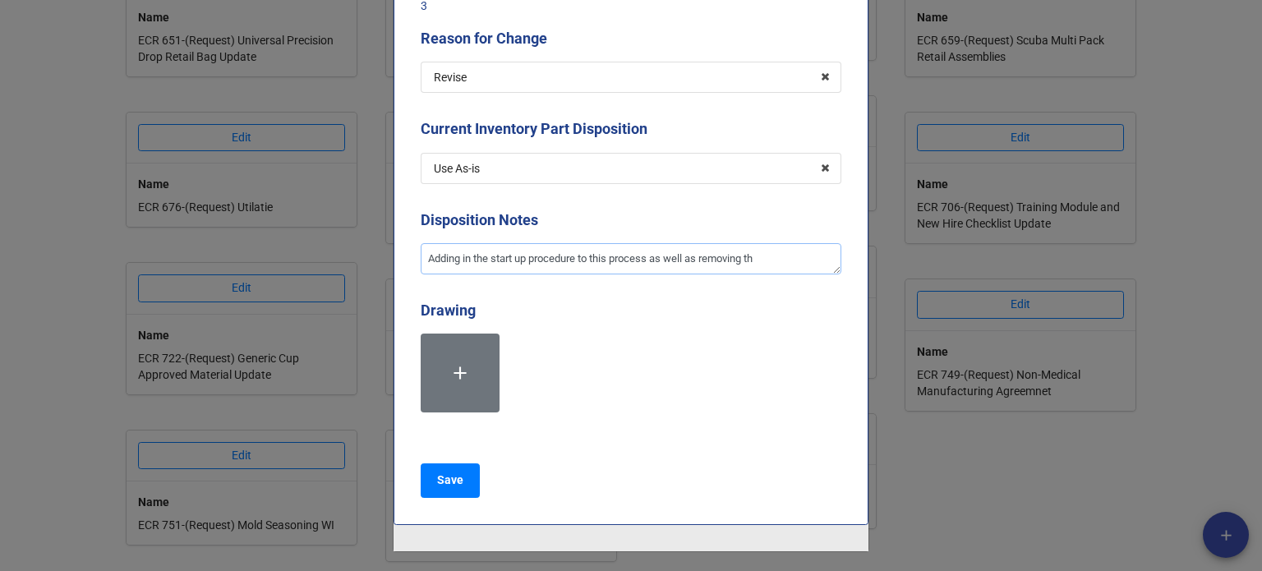
type textarea "x"
type textarea "Adding in the start up procedure to this process as well as removing that"
type textarea "x"
type textarea "Adding in the start up procedure to this process as well as removing that"
type textarea "x"
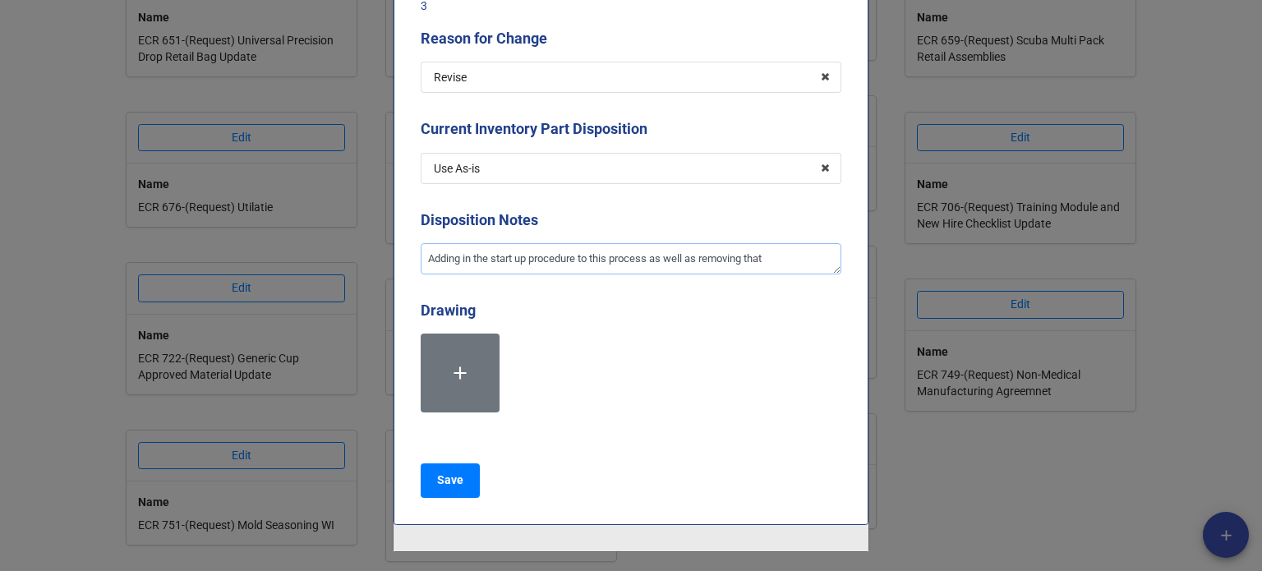
type textarea "Adding in the start up procedure to this process as well as removing that t"
type textarea "x"
type textarea "Adding in the start up procedure to this process as well as removing that th"
type textarea "x"
type textarea "Adding in the start up procedure to this process as well as removing that the"
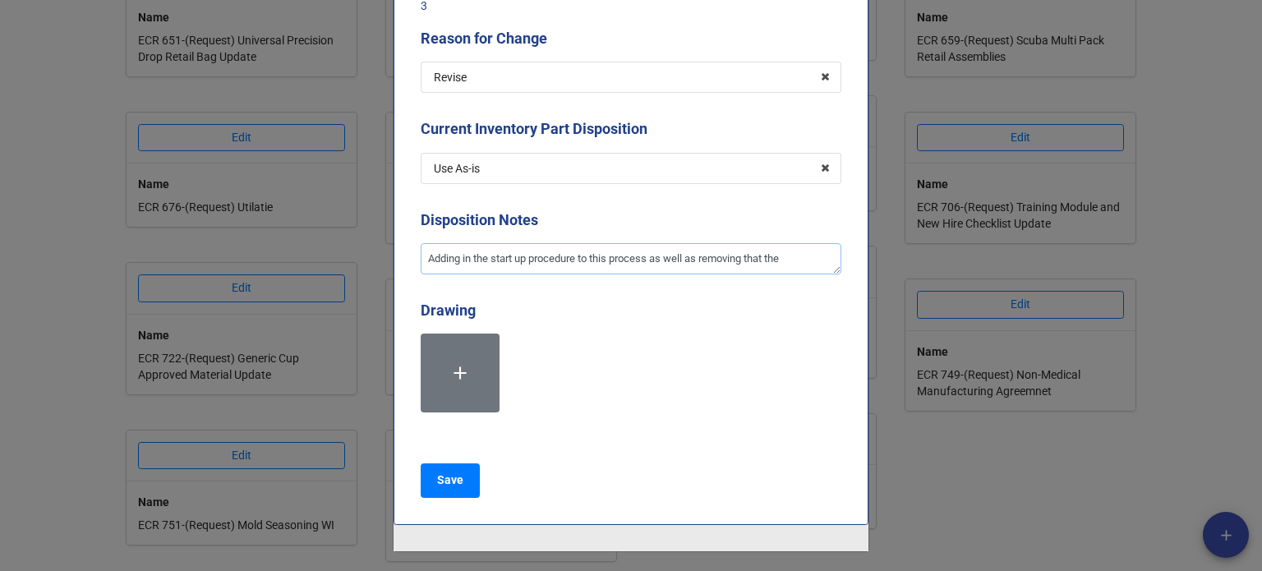
type textarea "x"
type textarea "Adding in the start up procedure to this process as well as removing that the"
type textarea "x"
type textarea "Adding in the start up procedure to this process as well as removing that the c"
type textarea "x"
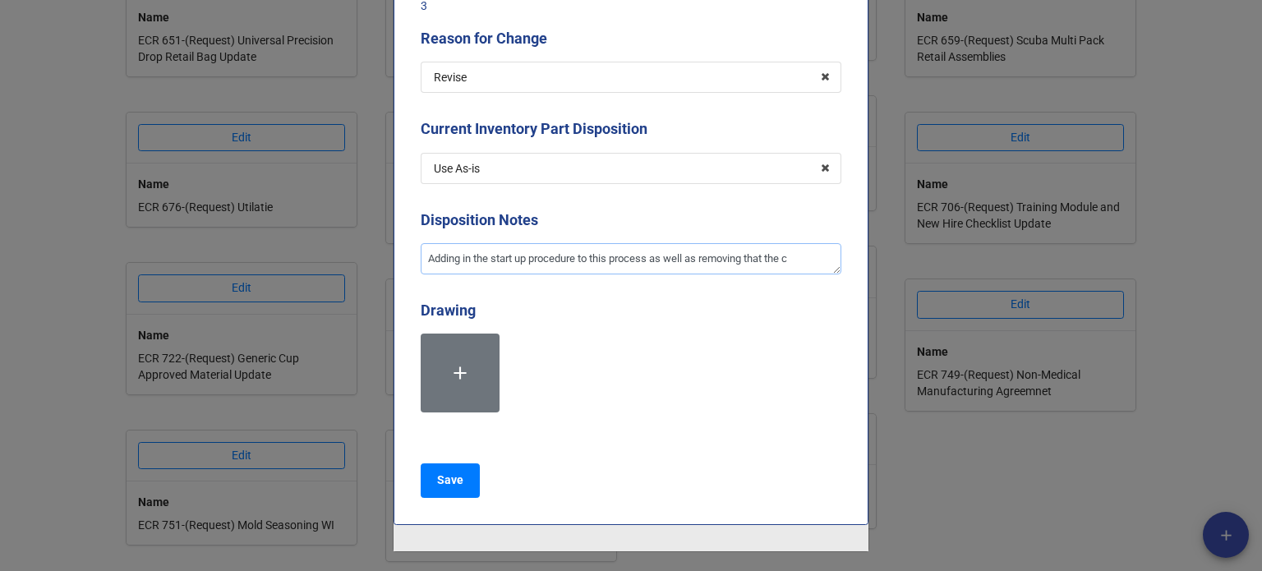
type textarea "Adding in the start up procedure to this process as well as removing that the cu"
type textarea "x"
type textarea "Adding in the start up procedure to this process as well as removing that the c…"
type textarea "x"
type textarea "Adding in the start up procedure to this process as well as removing that the c…"
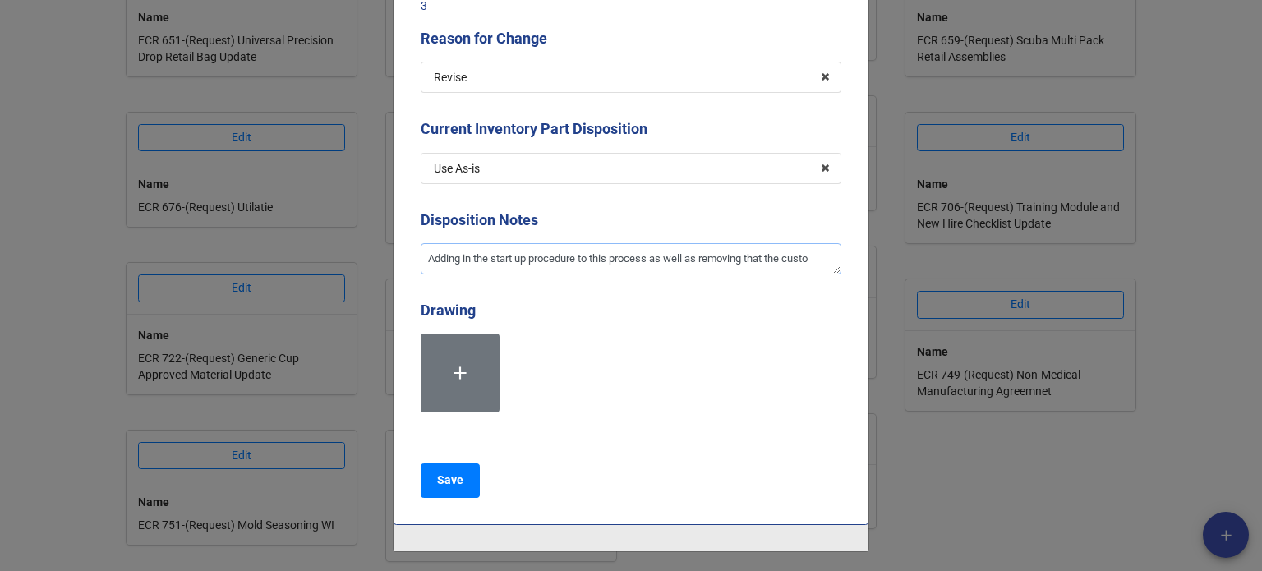
type textarea "x"
type textarea "Adding in the start up procedure to this process as well as removing that the c…"
type textarea "x"
type textarea "Adding in the start up procedure to this process as well as removing that the c…"
type textarea "x"
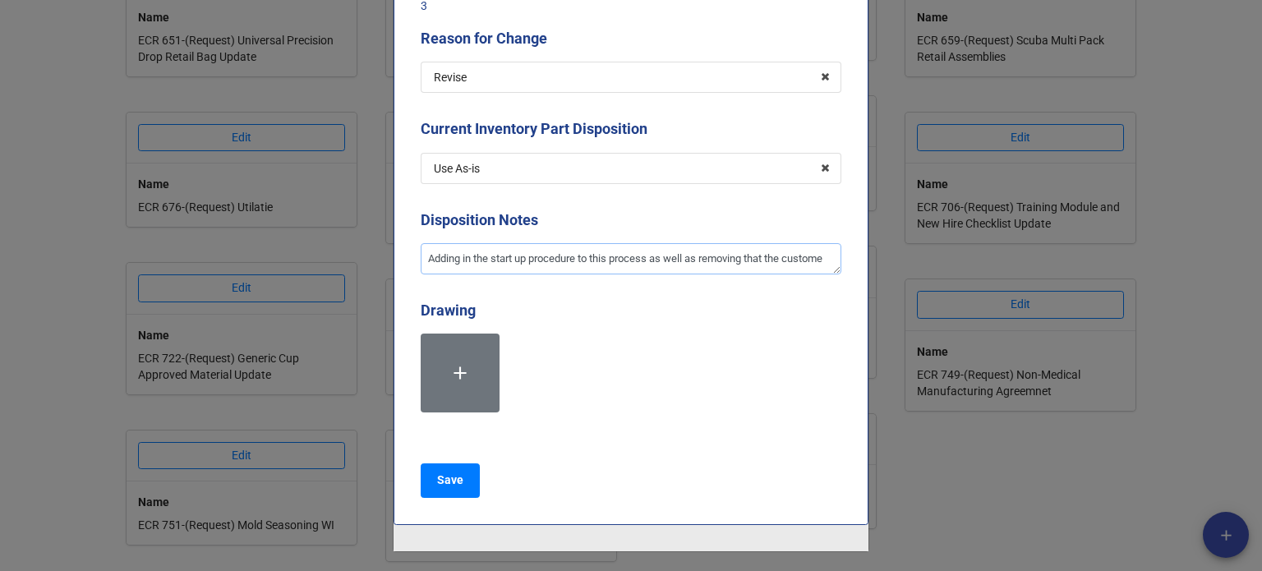
type textarea "Adding in the start up procedure to this process as well as removing that the c…"
type textarea "x"
type textarea "Adding in the start up procedure to this process as well as removing that the c…"
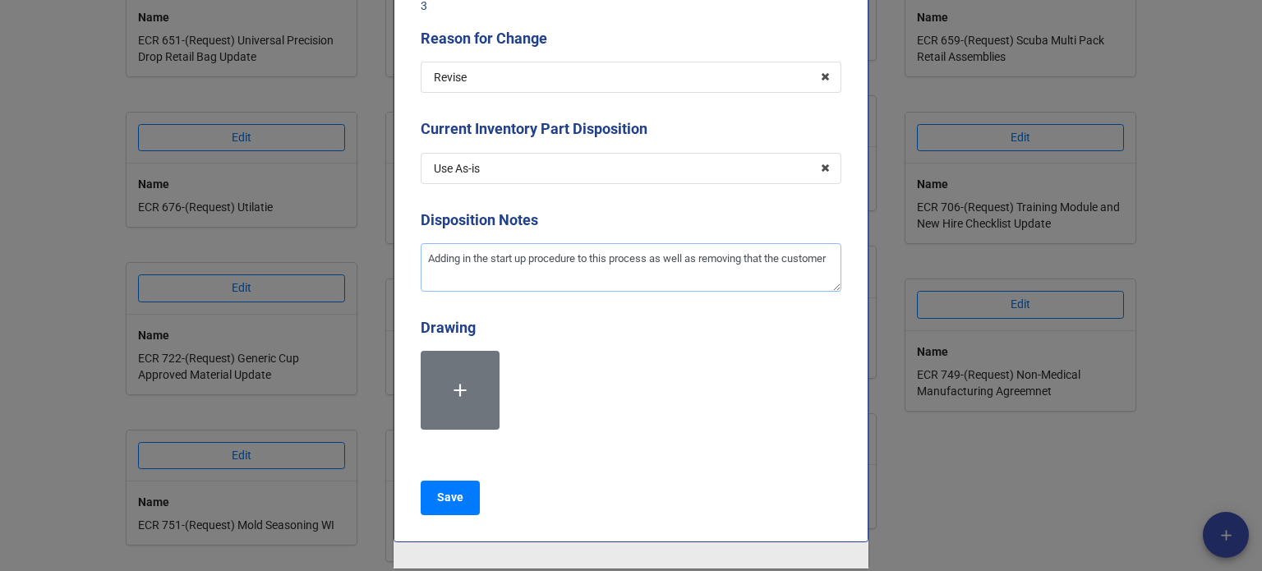
type textarea "x"
type textarea "Adding in the start up procedure to this process as well as removing that the c…"
type textarea "x"
type textarea "Adding in the start up procedure to this process as well as removing that the c…"
type textarea "x"
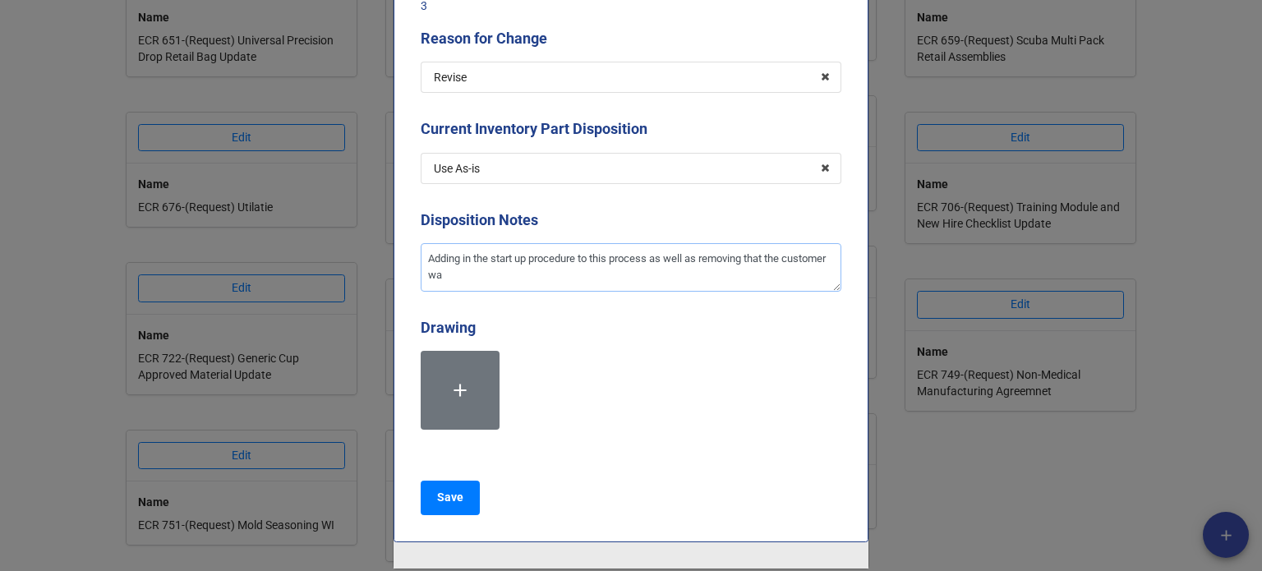
type textarea "Adding in the start up procedure to this process as well as removing that the c…"
type textarea "x"
type textarea "Adding in the start up procedure to this process as well as removing that the c…"
type textarea "x"
type textarea "Adding in the start up procedure to this process as well as removing that the c…"
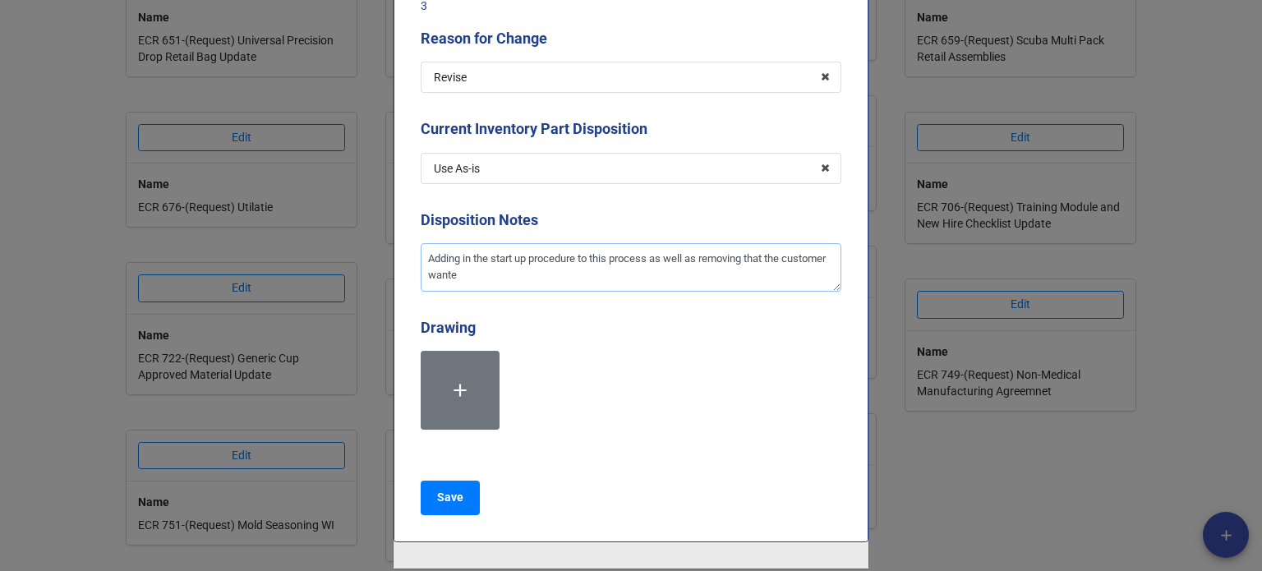
type textarea "x"
type textarea "Adding in the start up procedure to this process as well as removing that the c…"
type textarea "x"
type textarea "Adding in the start up procedure to this process as well as removing that the c…"
type textarea "x"
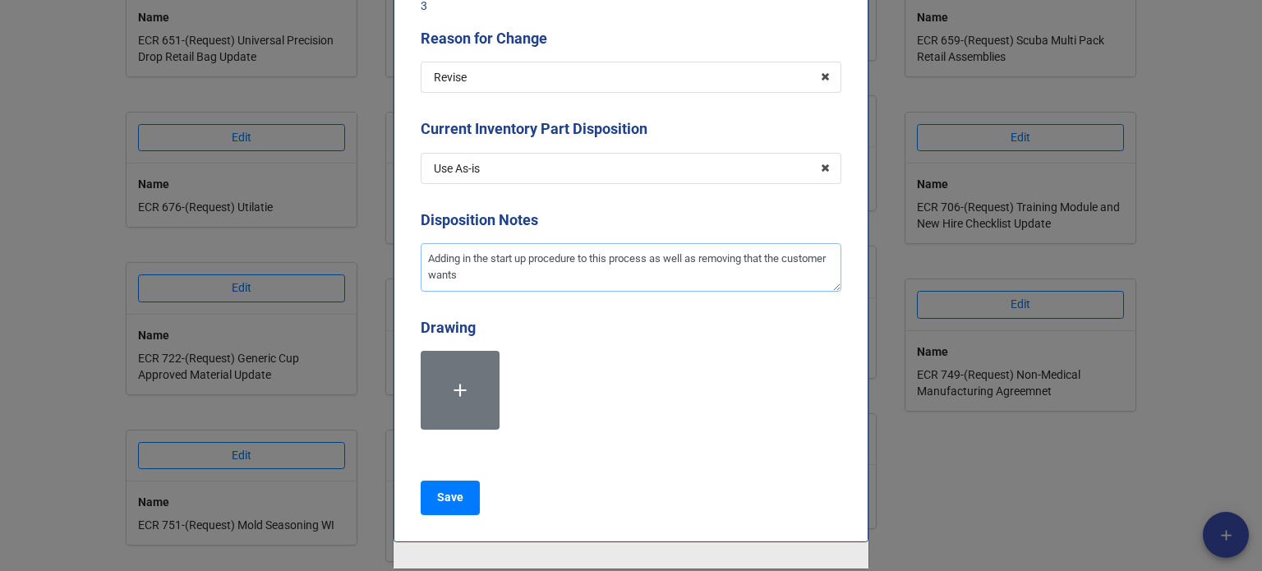
type textarea "Adding in the start up procedure to this process as well as removing that the c…"
type textarea "x"
type textarea "Adding in the start up procedure to this process as well as removing that the c…"
type textarea "x"
type textarea "Adding in the start up procedure to this process as well as removing that the c…"
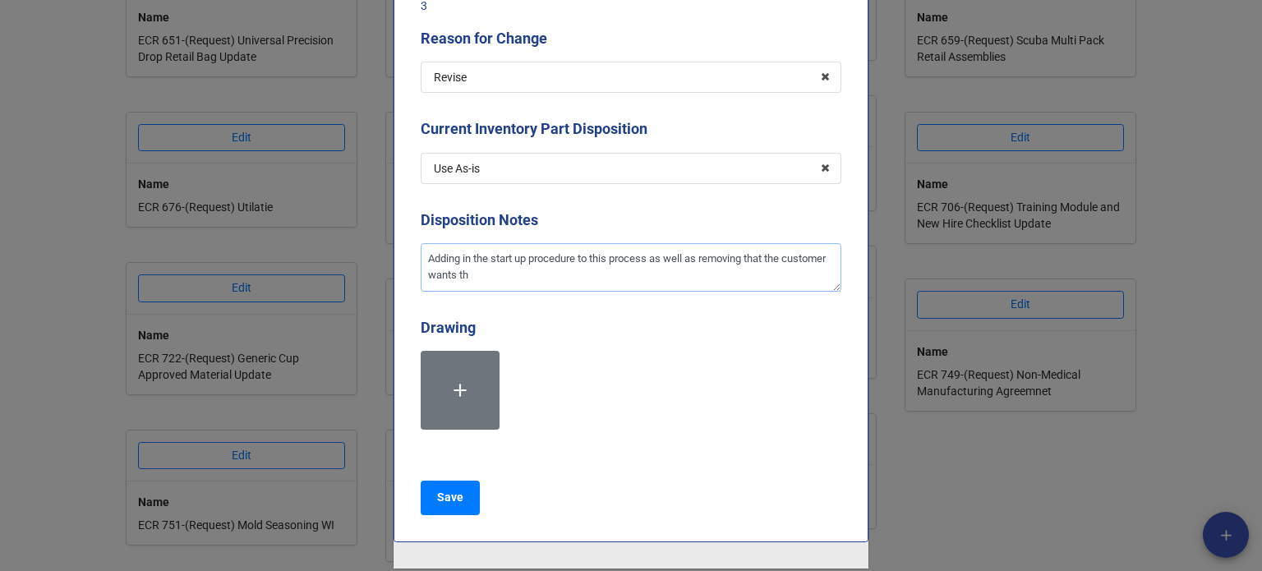
type textarea "x"
type textarea "Adding in the start up procedure to this process as well as removing that the c…"
type textarea "x"
type textarea "Adding in the start up procedure to this process as well as removing that the c…"
type textarea "x"
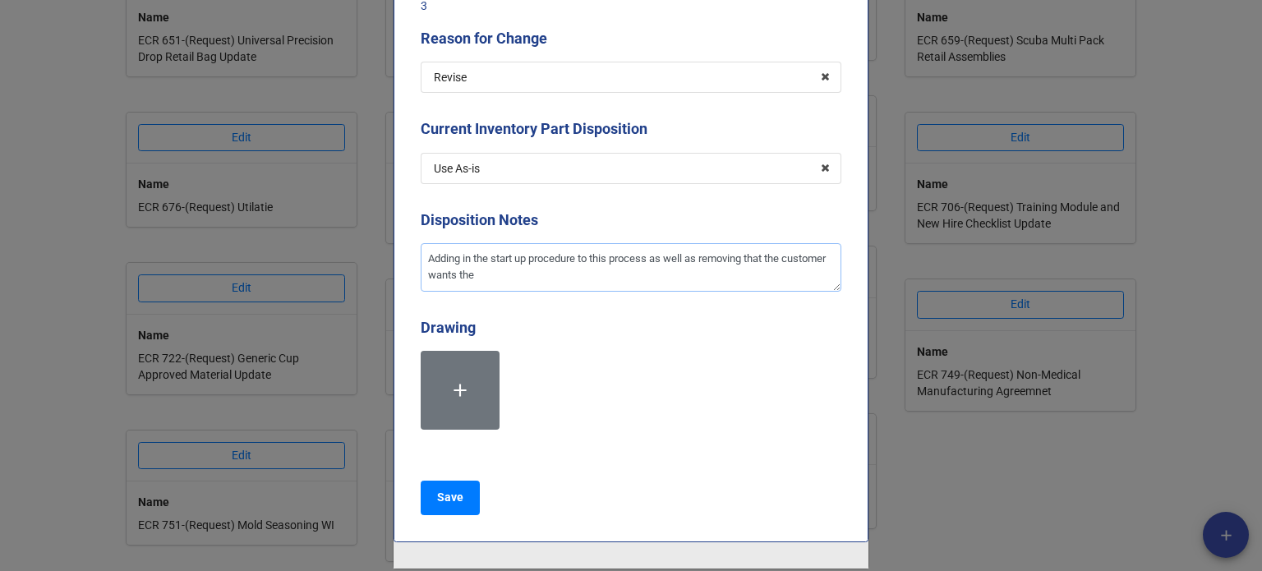
type textarea "Adding in the start up procedure to this process as well as removing that the c…"
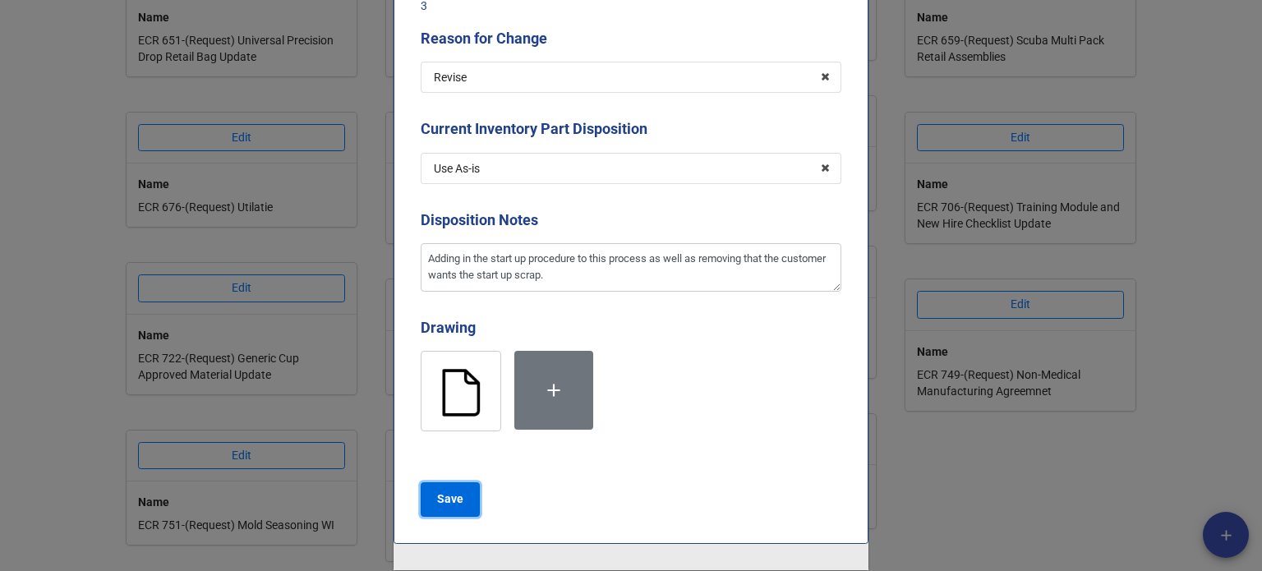
click at [441, 486] on button "Save" at bounding box center [450, 499] width 59 height 35
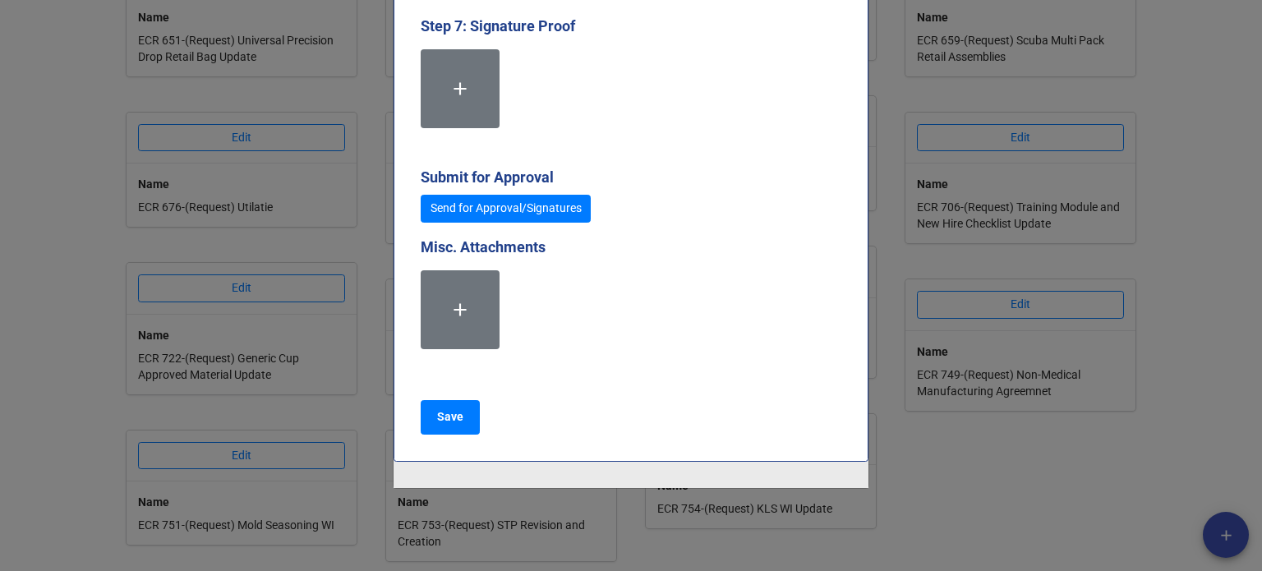
scroll to position [4520, 0]
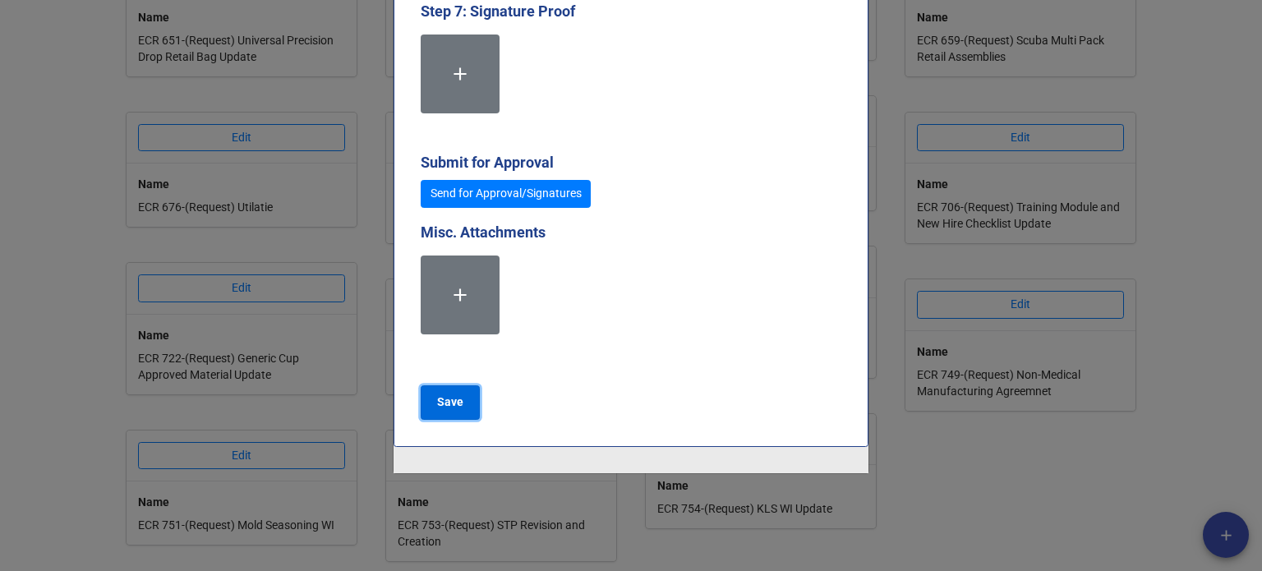
click at [454, 403] on b "Save" at bounding box center [450, 402] width 26 height 17
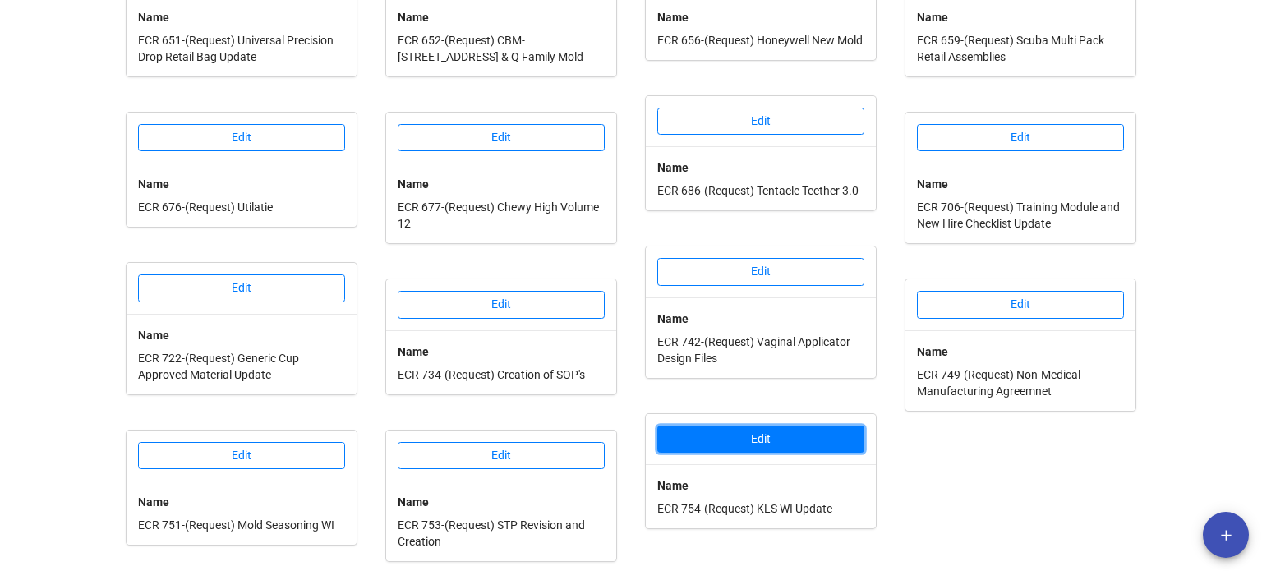
click at [784, 435] on button "Edit" at bounding box center [760, 440] width 207 height 28
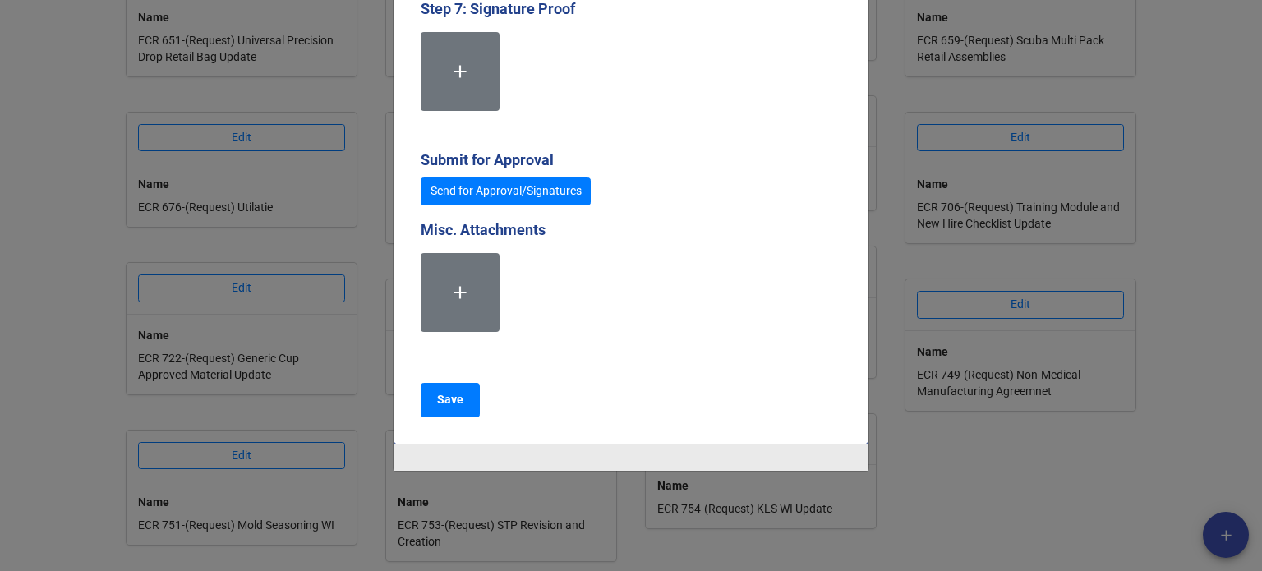
scroll to position [4525, 0]
click at [529, 196] on link "Send for Approval/Signatures" at bounding box center [506, 191] width 170 height 28
click at [454, 392] on b "Save" at bounding box center [450, 398] width 26 height 17
